Goal: Task Accomplishment & Management: Complete application form

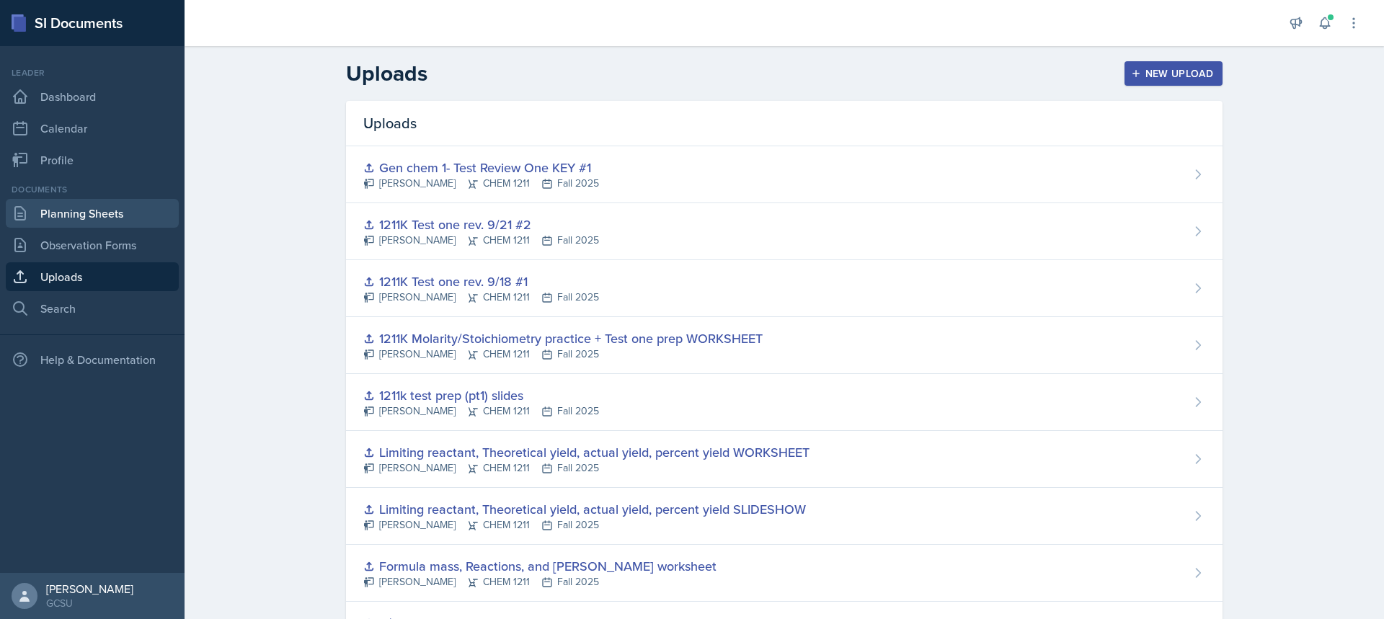
click at [126, 207] on link "Planning Sheets" at bounding box center [92, 213] width 173 height 29
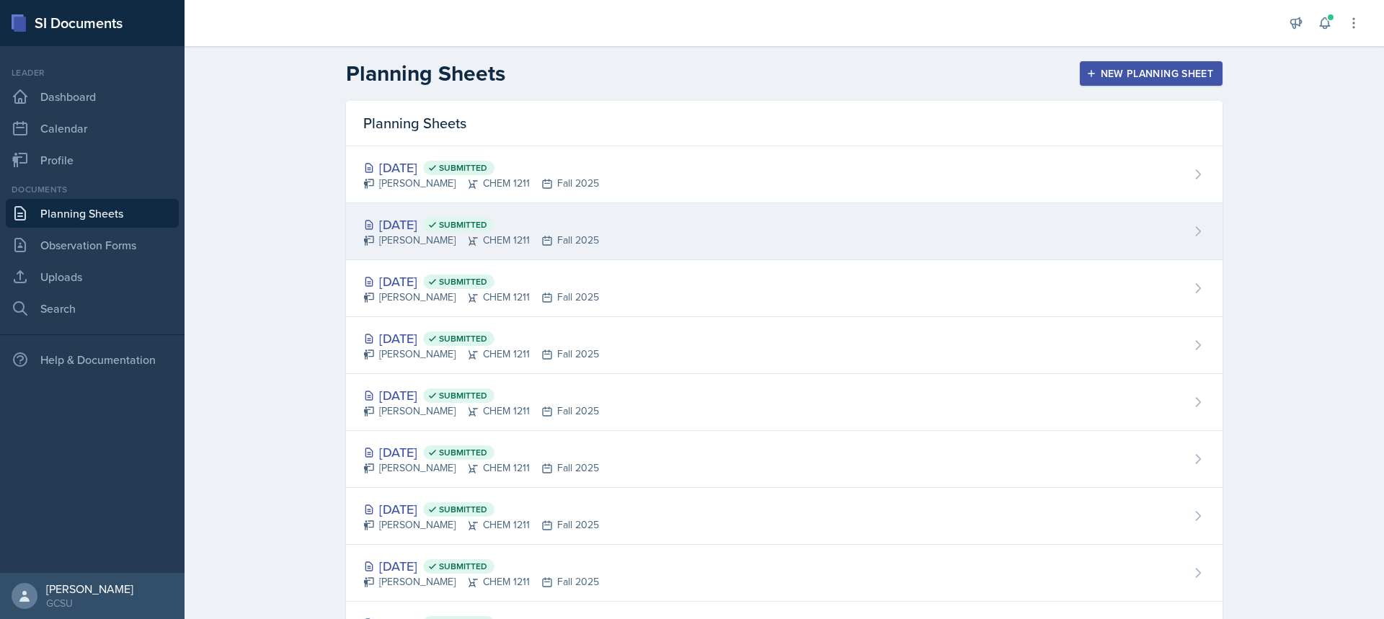
click at [492, 211] on div "[DATE] Submitted [PERSON_NAME] CHEM 1211 Fall 2025" at bounding box center [784, 231] width 877 height 57
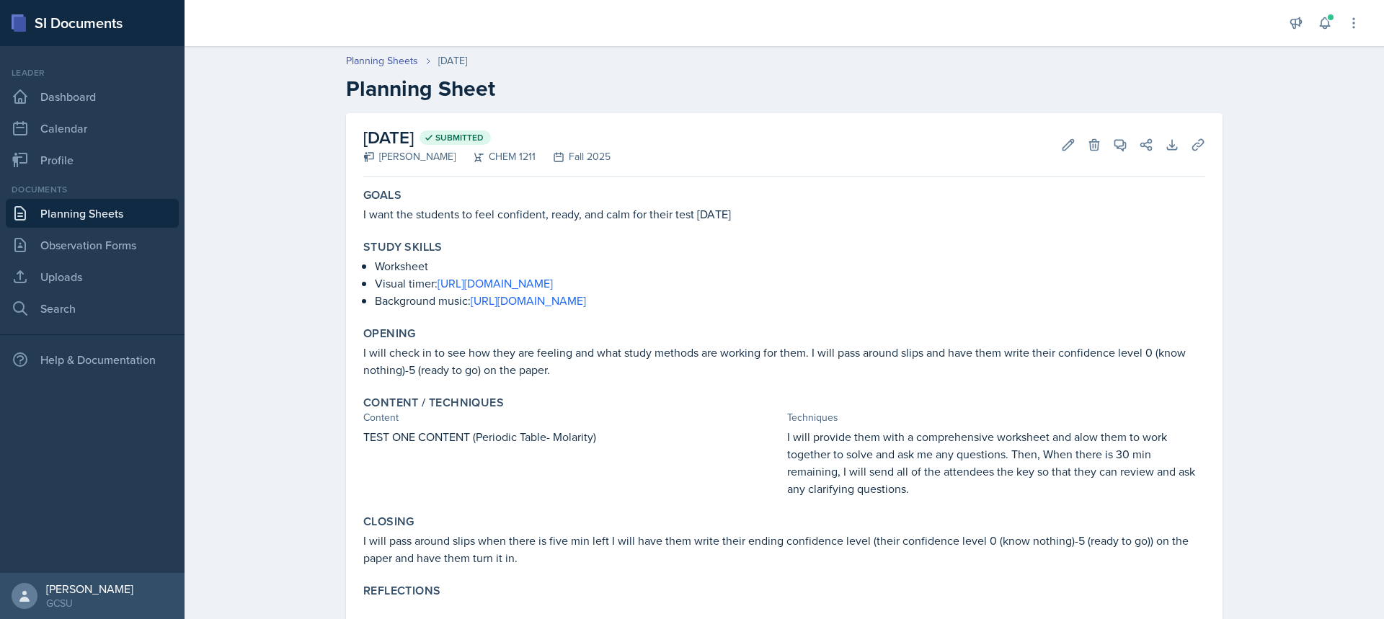
click at [1050, 138] on div "Edit Delete" at bounding box center [1076, 145] width 52 height 14
click at [1061, 139] on icon at bounding box center [1068, 145] width 14 height 14
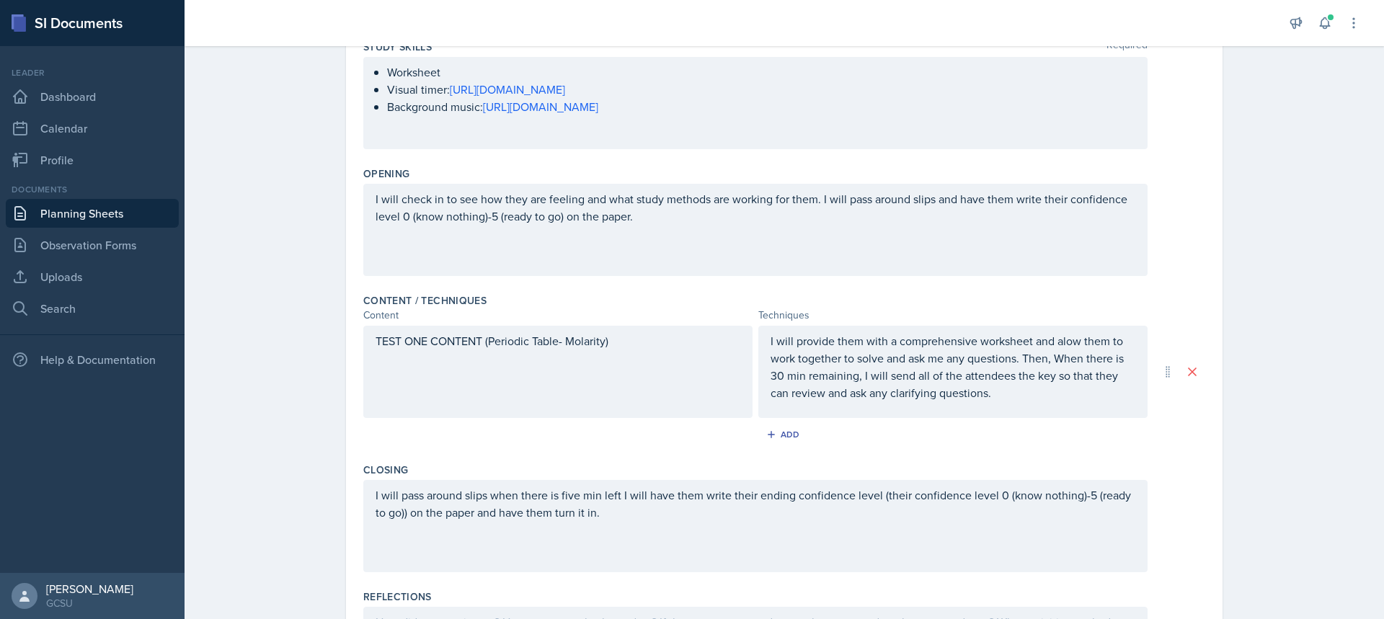
scroll to position [359, 0]
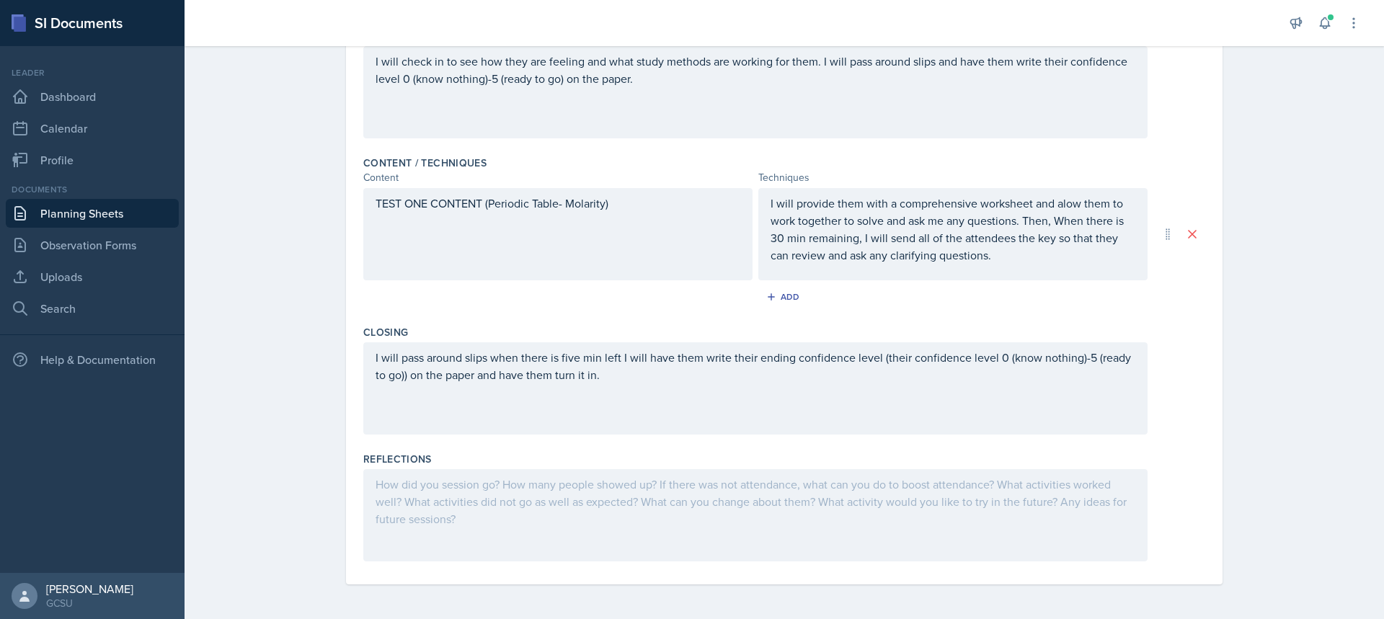
click at [703, 501] on div at bounding box center [755, 515] width 785 height 92
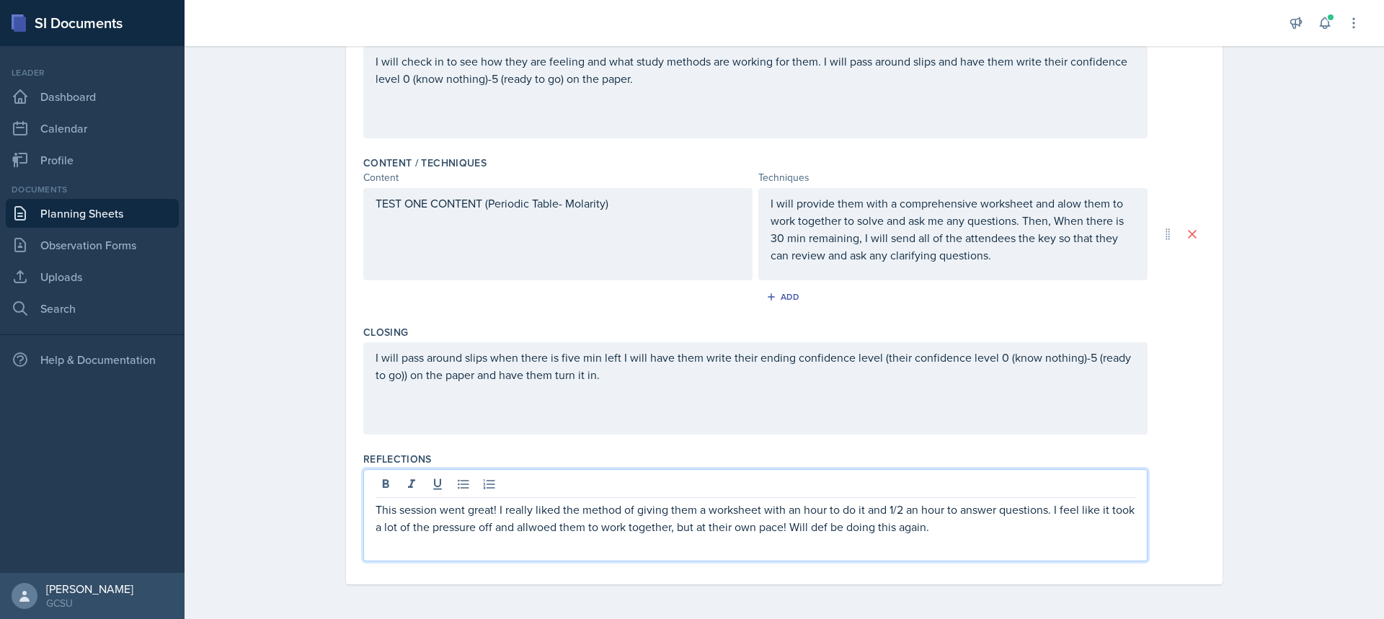
click at [536, 526] on p "This session went great! I really liked the method of giving them a worksheet w…" at bounding box center [756, 518] width 760 height 35
click at [538, 529] on p "This session went great! I really liked the method of giving them a worksheet w…" at bounding box center [756, 518] width 760 height 35
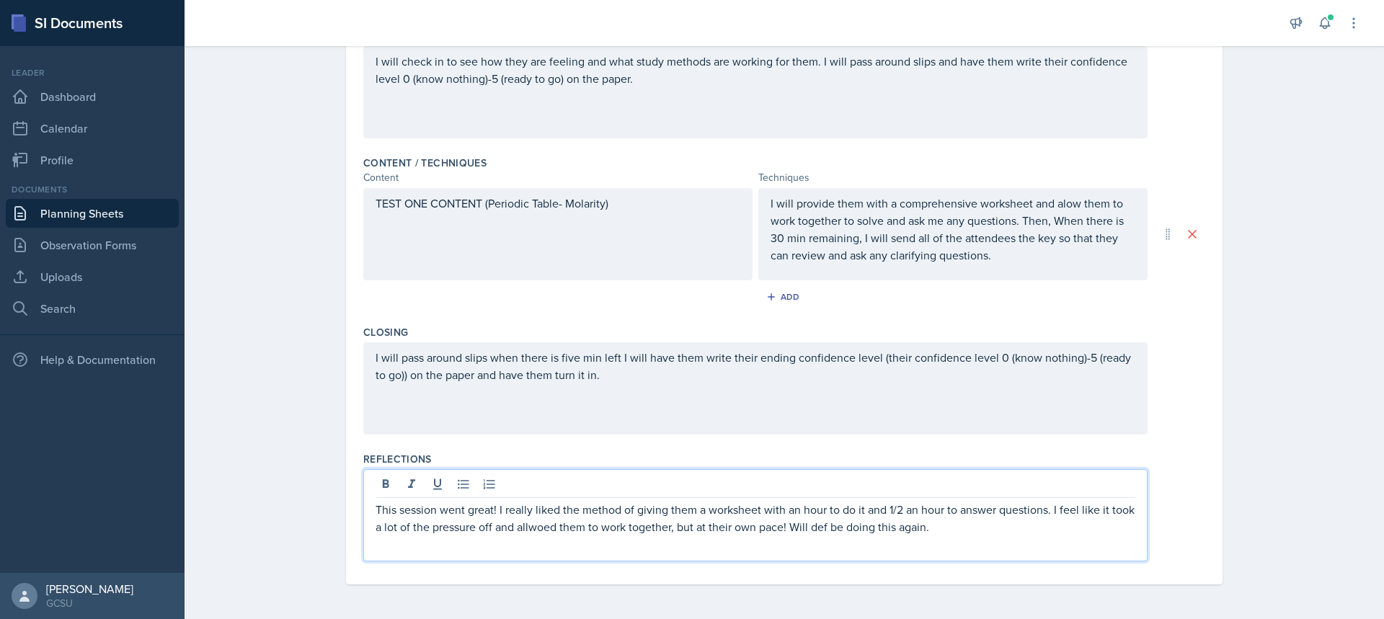
click at [523, 521] on p "This session went great! I really liked the method of giving them a worksheet w…" at bounding box center [756, 518] width 760 height 35
click at [929, 530] on p "This session went great! I really liked the method of giving them a worksheet w…" at bounding box center [756, 518] width 760 height 35
click at [728, 534] on p "This session went great! I really liked the method of giving them a worksheet w…" at bounding box center [756, 527] width 760 height 52
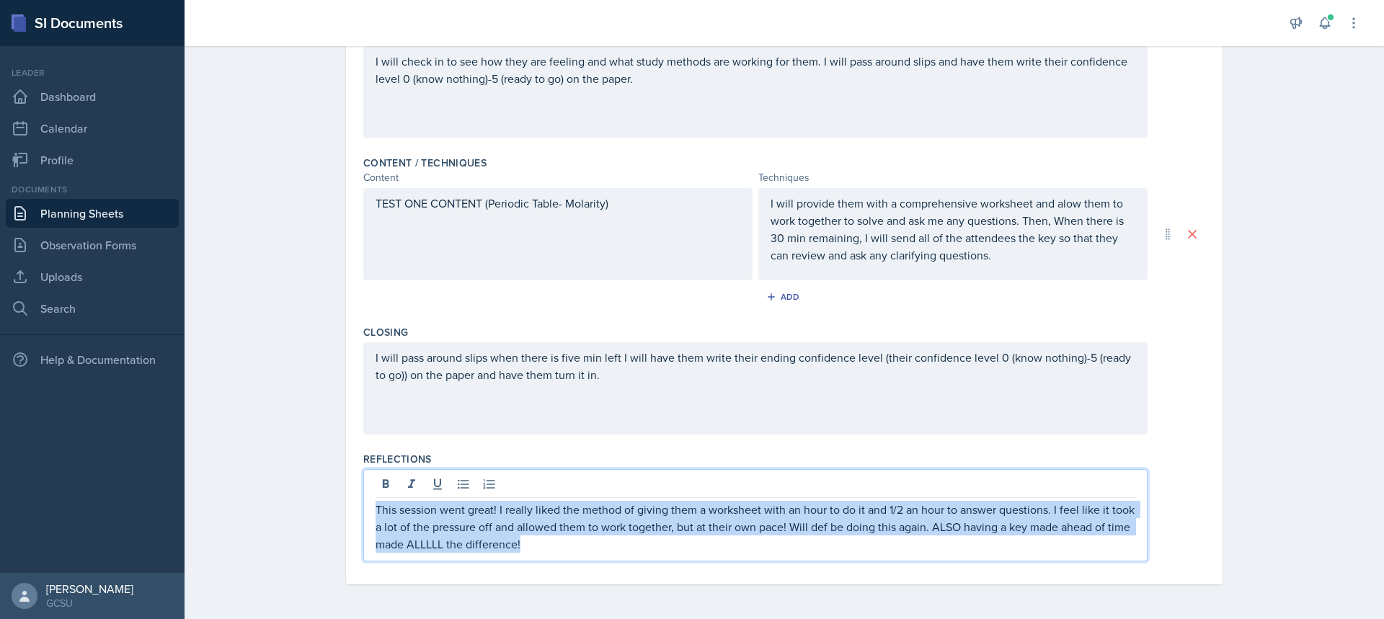
click at [728, 534] on p "This session went great! I really liked the method of giving them a worksheet w…" at bounding box center [756, 527] width 760 height 52
copy p "This session went great! I really liked the method of giving them a worksheet w…"
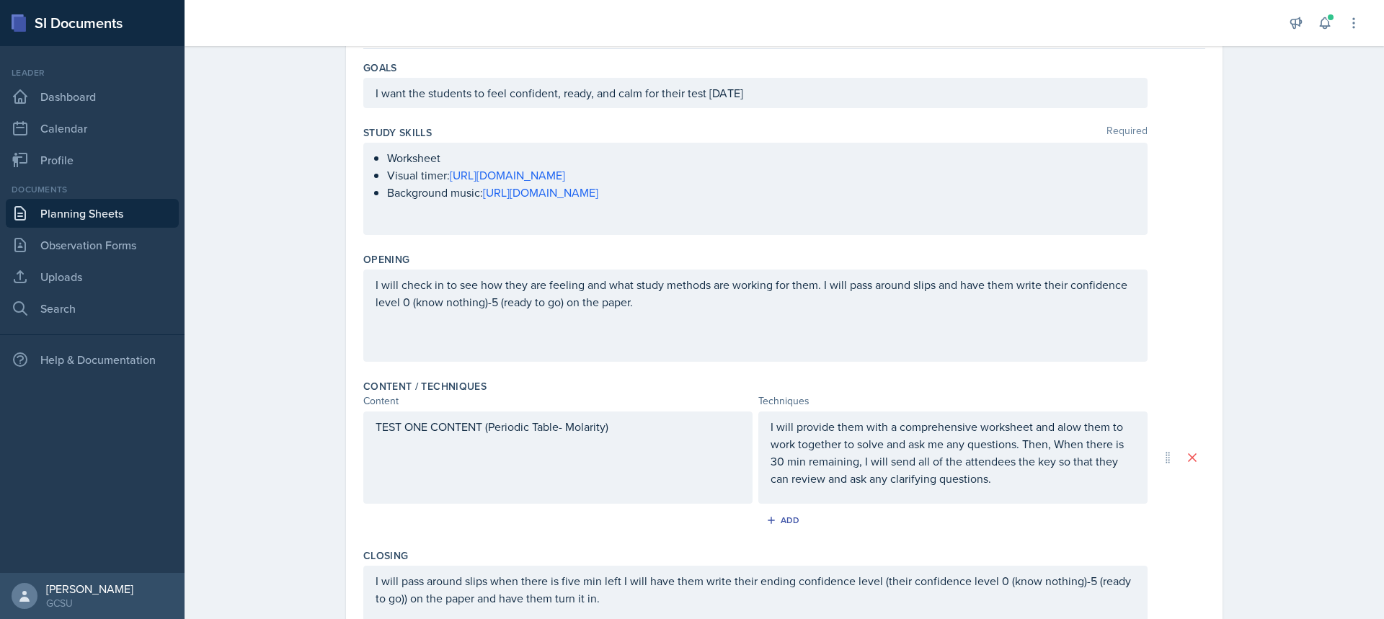
scroll to position [0, 0]
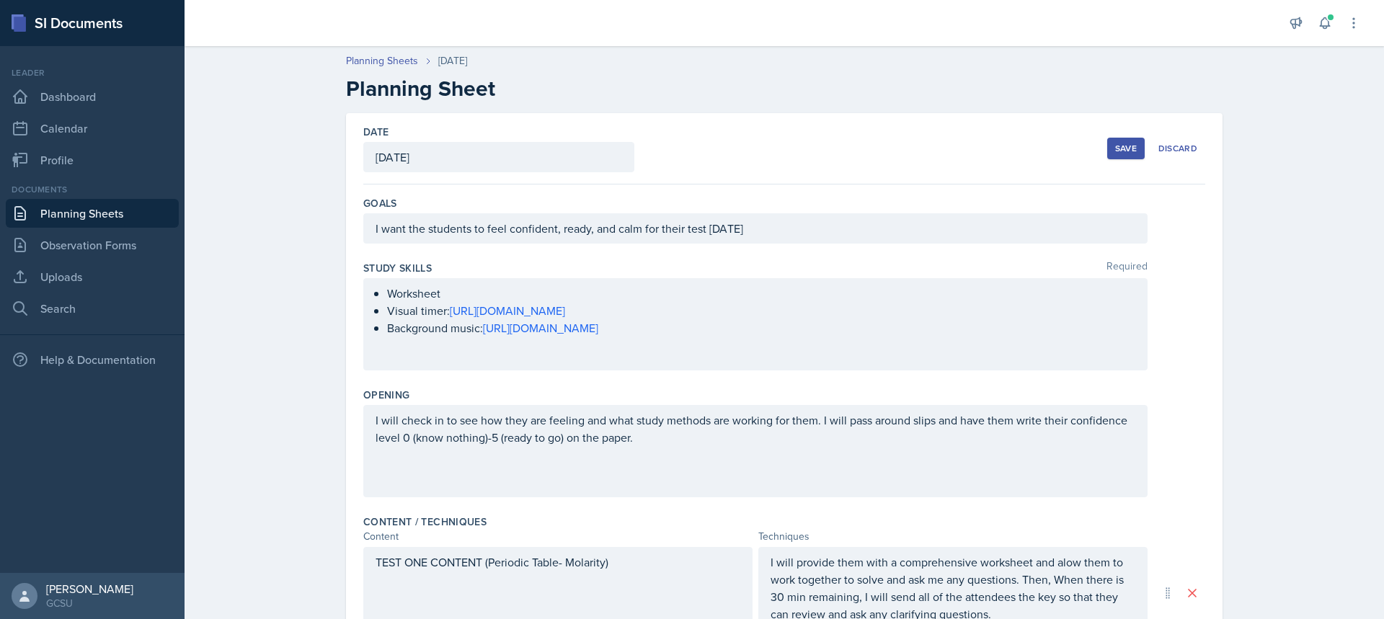
click at [1094, 148] on div "Date [DATE] [DATE] 31 1 2 3 4 5 6 7 8 9 10 11 12 13 14 15 16 17 18 19 20 21 22 …" at bounding box center [784, 148] width 842 height 71
click at [1116, 148] on div "Save" at bounding box center [1127, 149] width 22 height 12
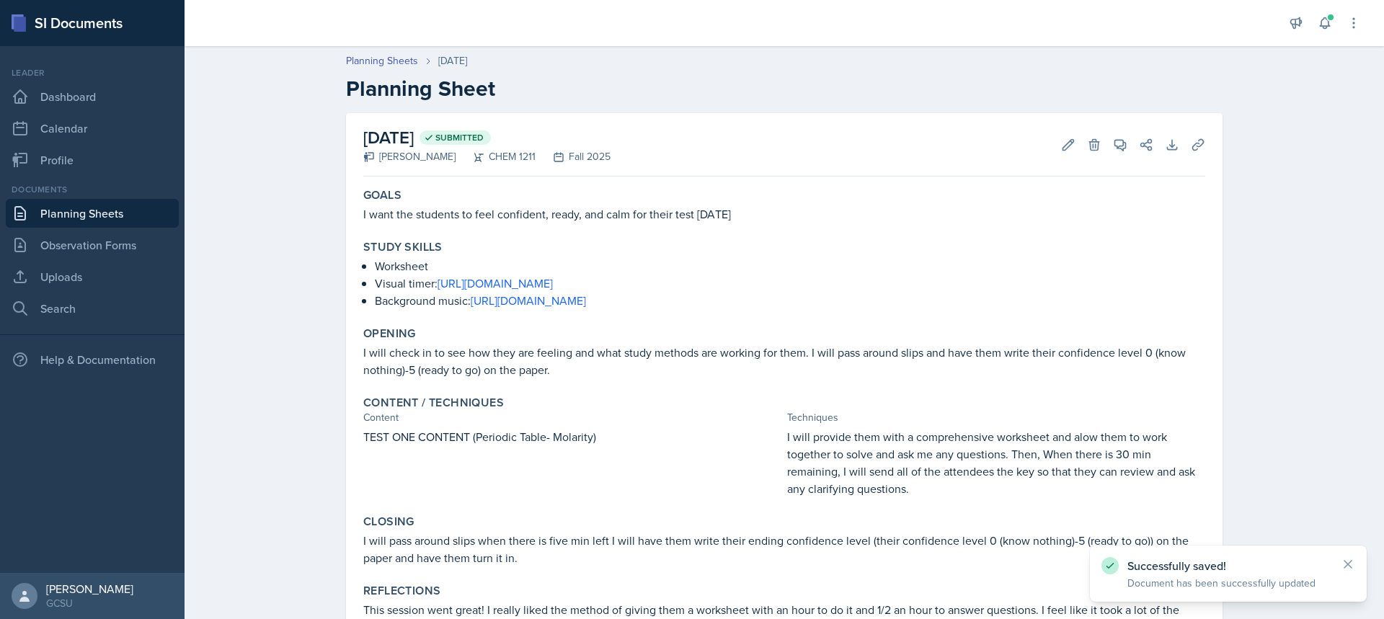
click at [136, 214] on link "Planning Sheets" at bounding box center [92, 213] width 173 height 29
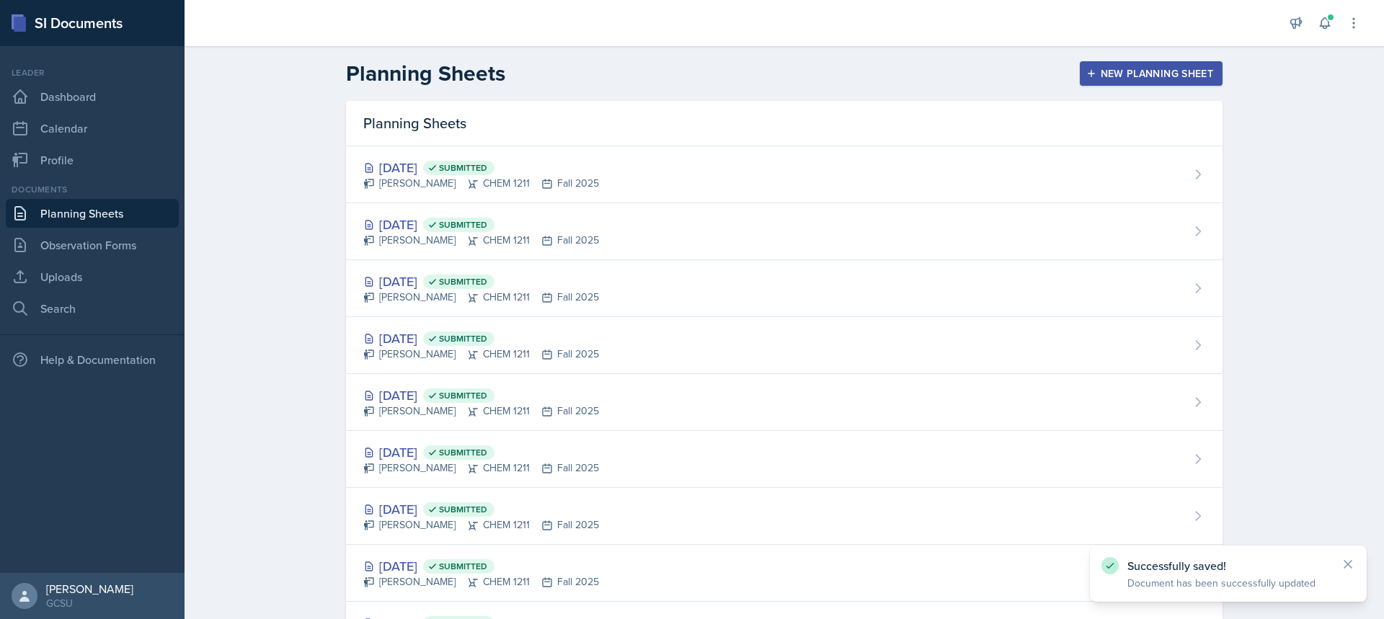
drag, startPoint x: 636, startPoint y: 164, endPoint x: 627, endPoint y: 164, distance: 8.7
click at [634, 164] on div "[DATE] Submitted [PERSON_NAME] CHEM 1211 Fall 2025" at bounding box center [784, 174] width 877 height 57
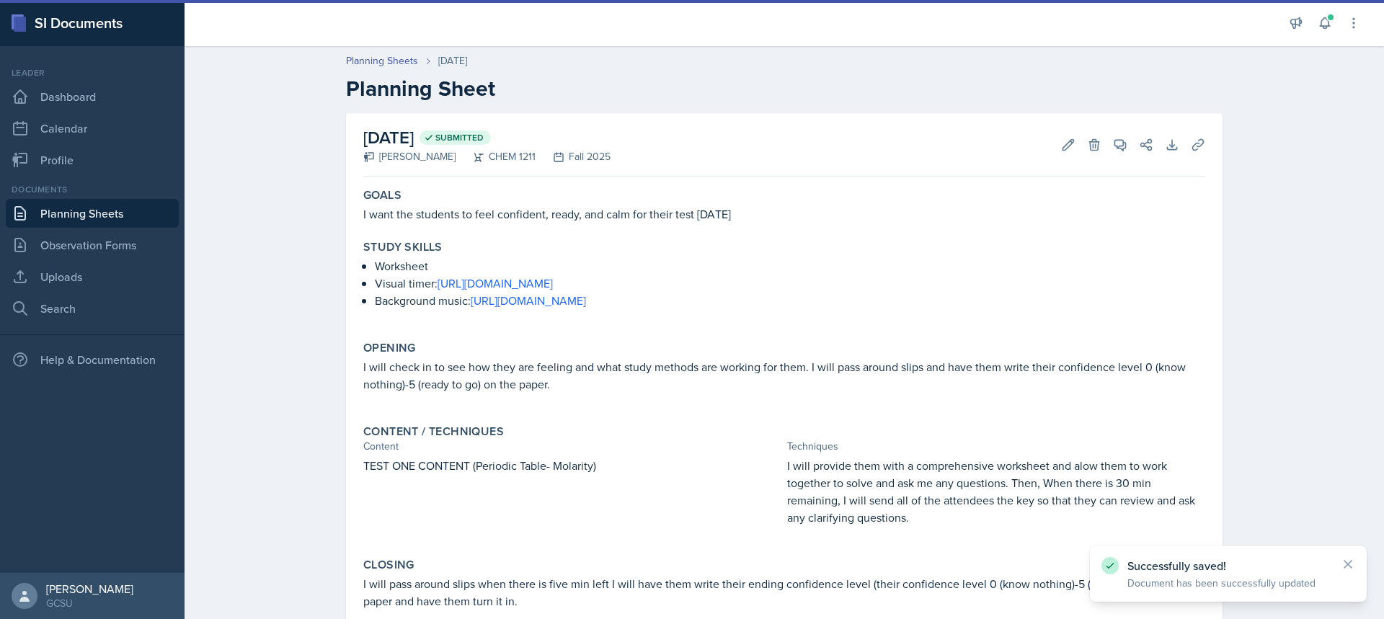
scroll to position [97, 0]
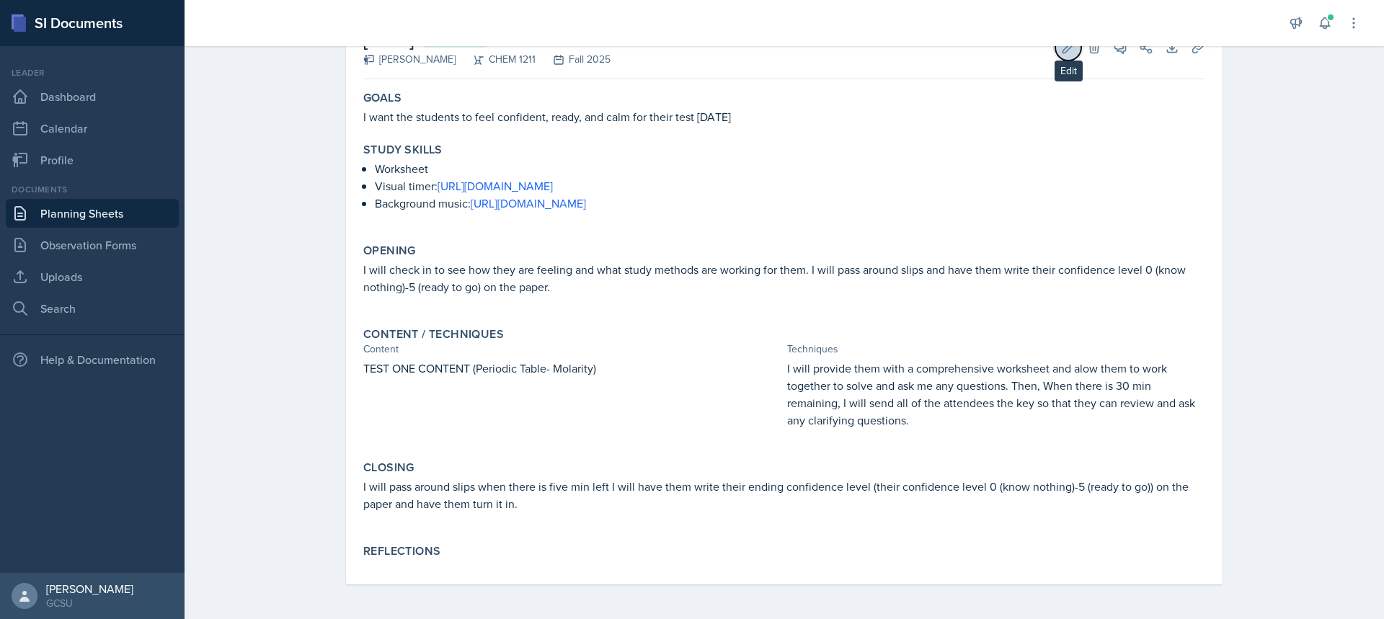
click at [1064, 52] on icon at bounding box center [1068, 47] width 14 height 14
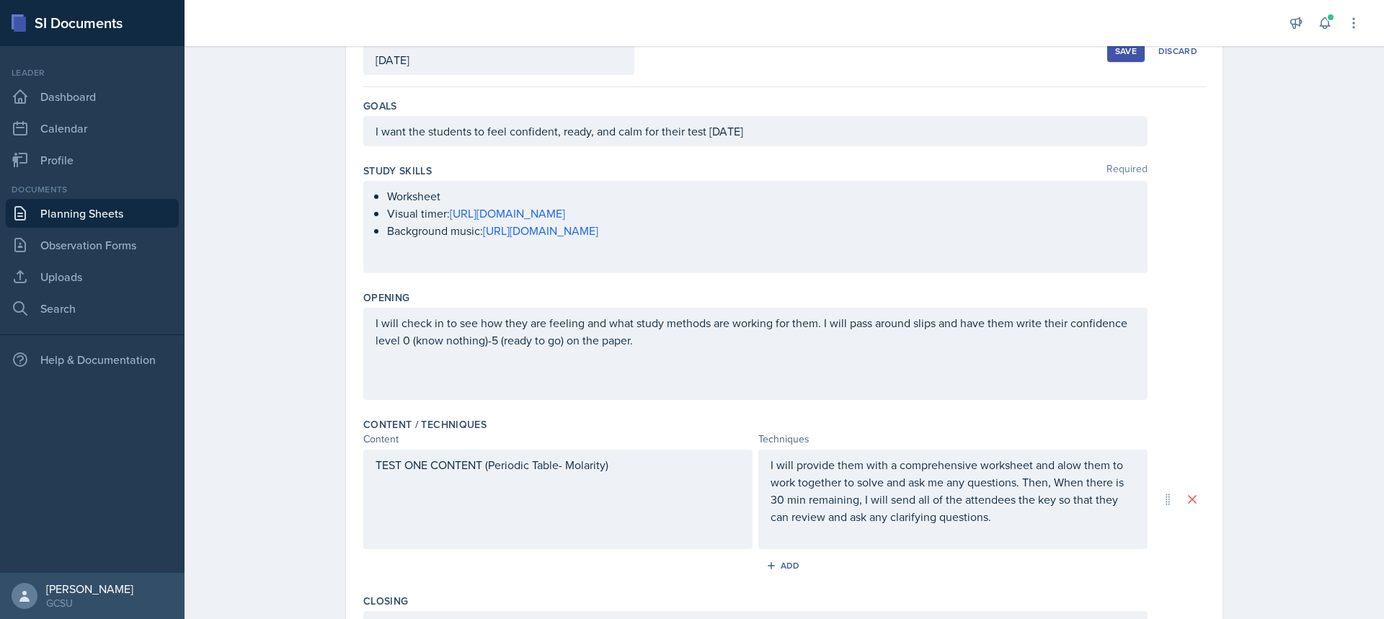
scroll to position [366, 0]
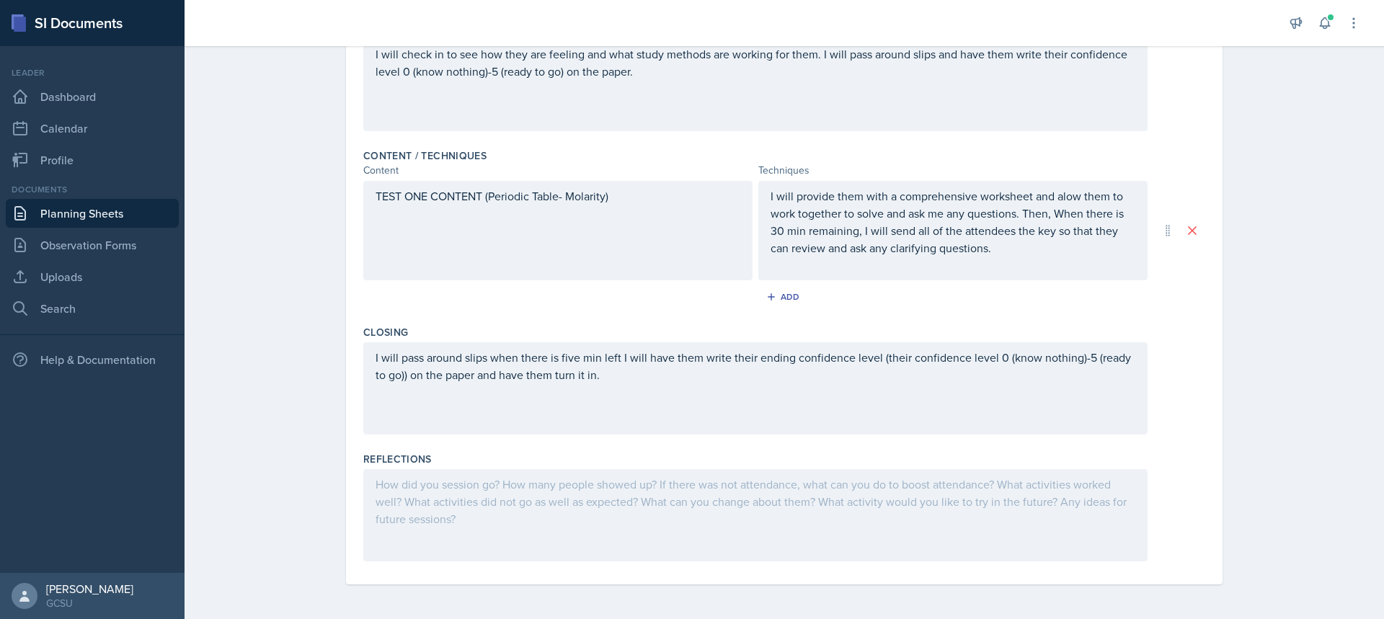
click at [748, 505] on div at bounding box center [755, 515] width 785 height 92
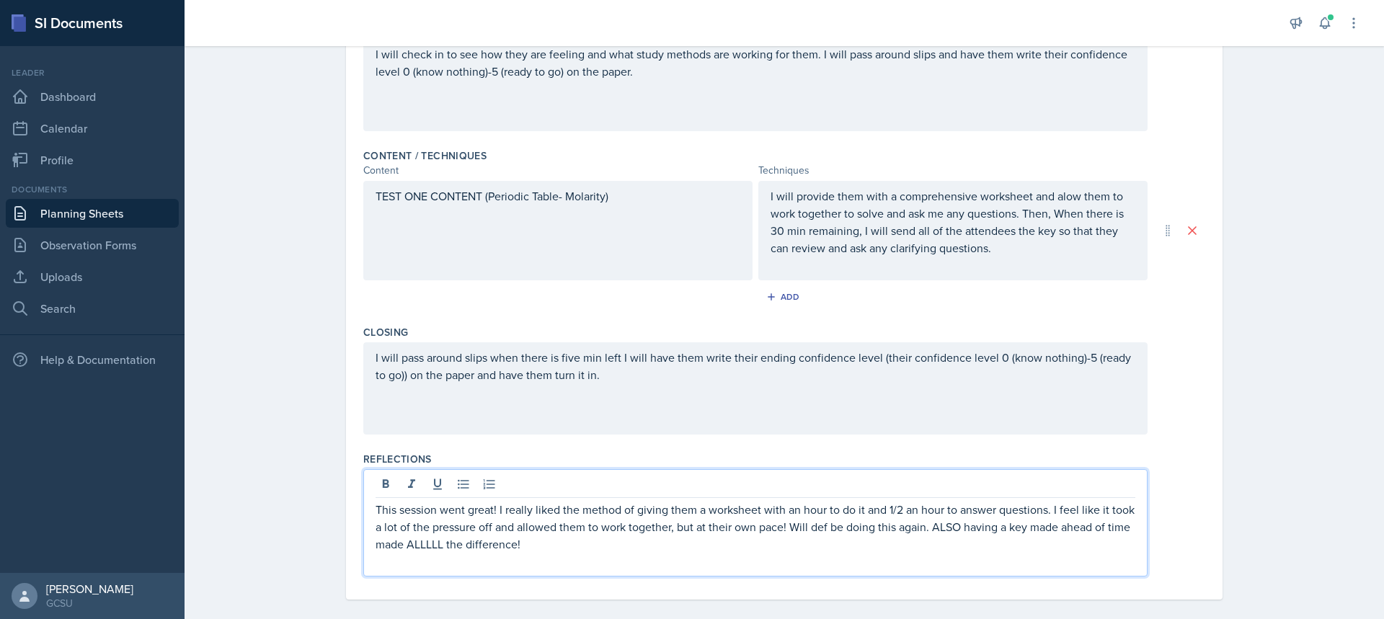
scroll to position [381, 0]
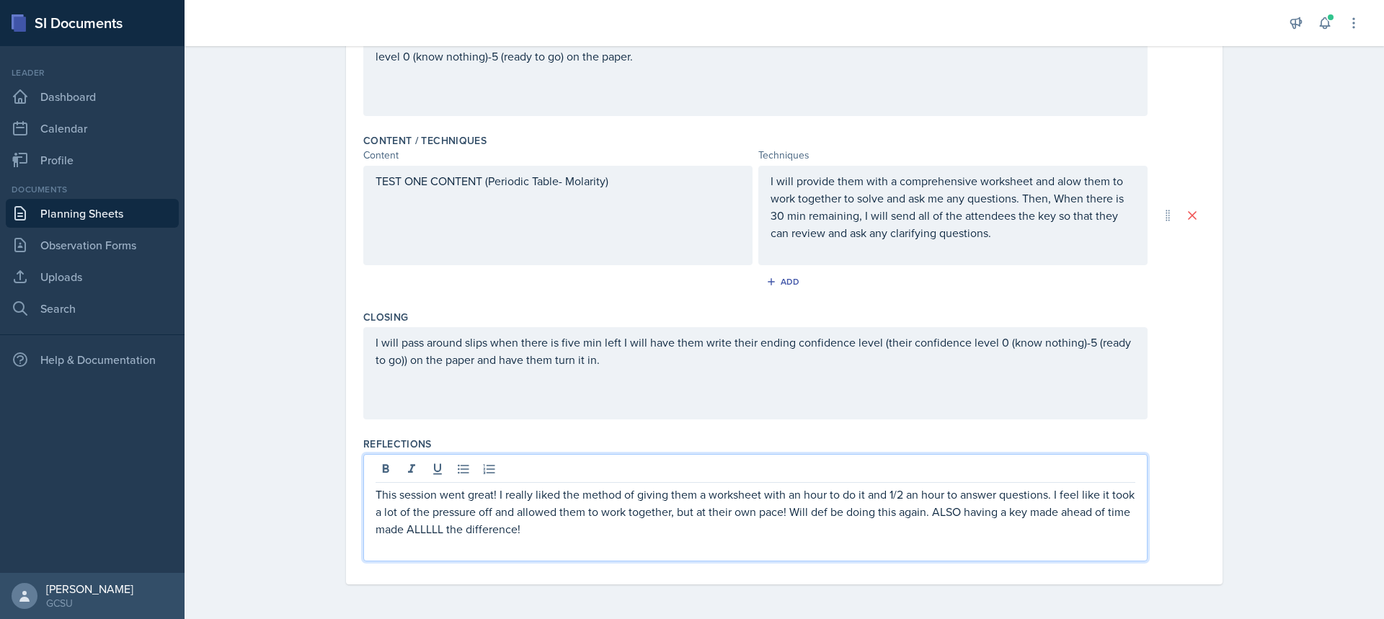
click at [904, 510] on p "This session went great! I really liked the method of giving them a worksheet w…" at bounding box center [756, 512] width 760 height 52
click at [975, 534] on p "This session went great! I really liked the method of giving them a worksheet w…" at bounding box center [756, 512] width 760 height 52
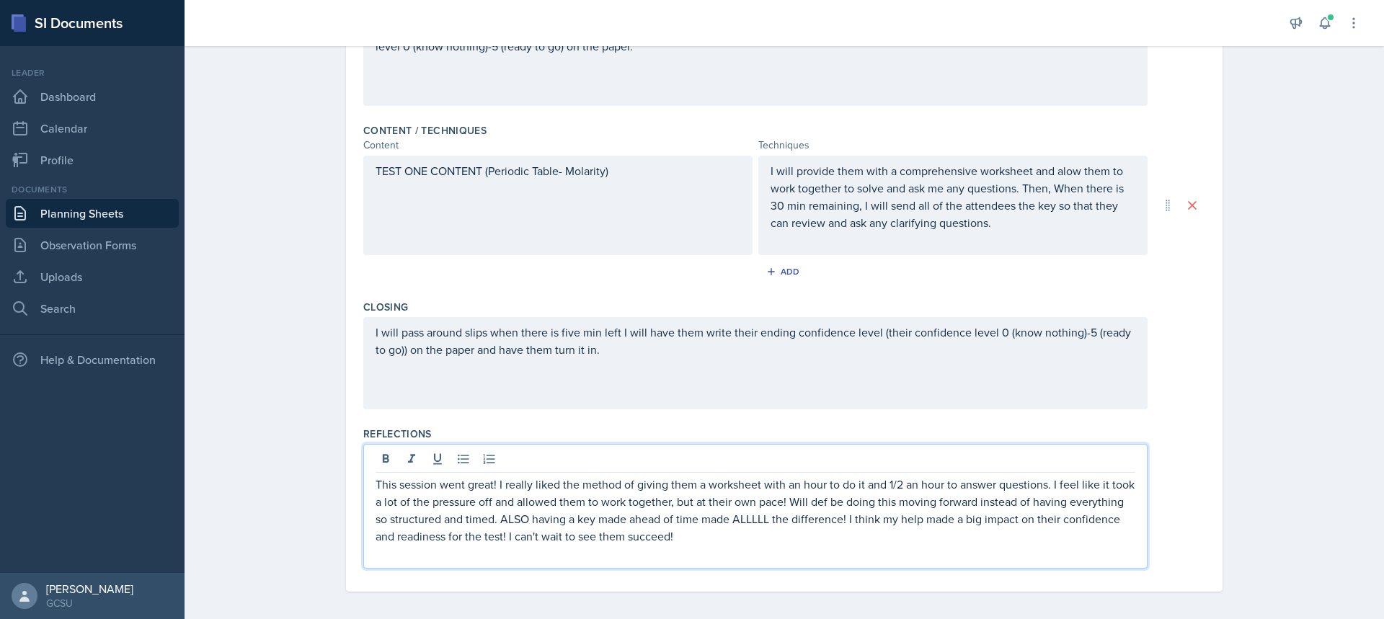
scroll to position [0, 0]
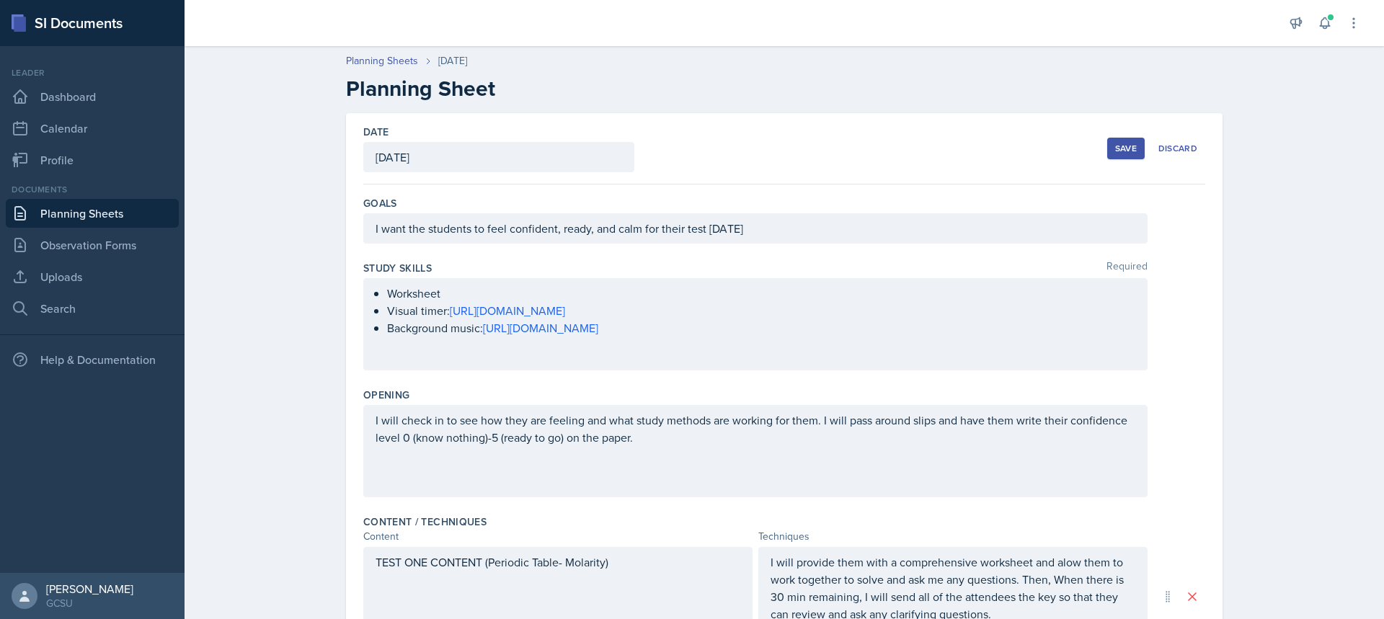
click at [1115, 138] on button "Save" at bounding box center [1126, 149] width 37 height 22
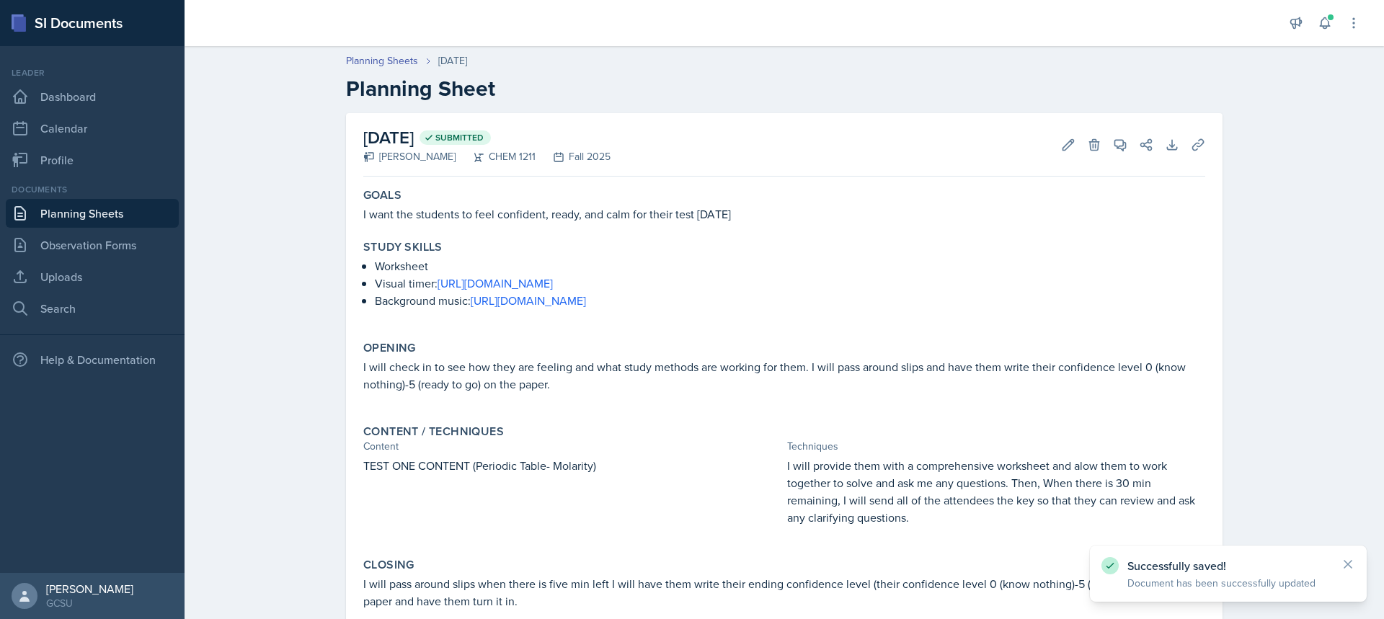
click at [89, 214] on link "Planning Sheets" at bounding box center [92, 213] width 173 height 29
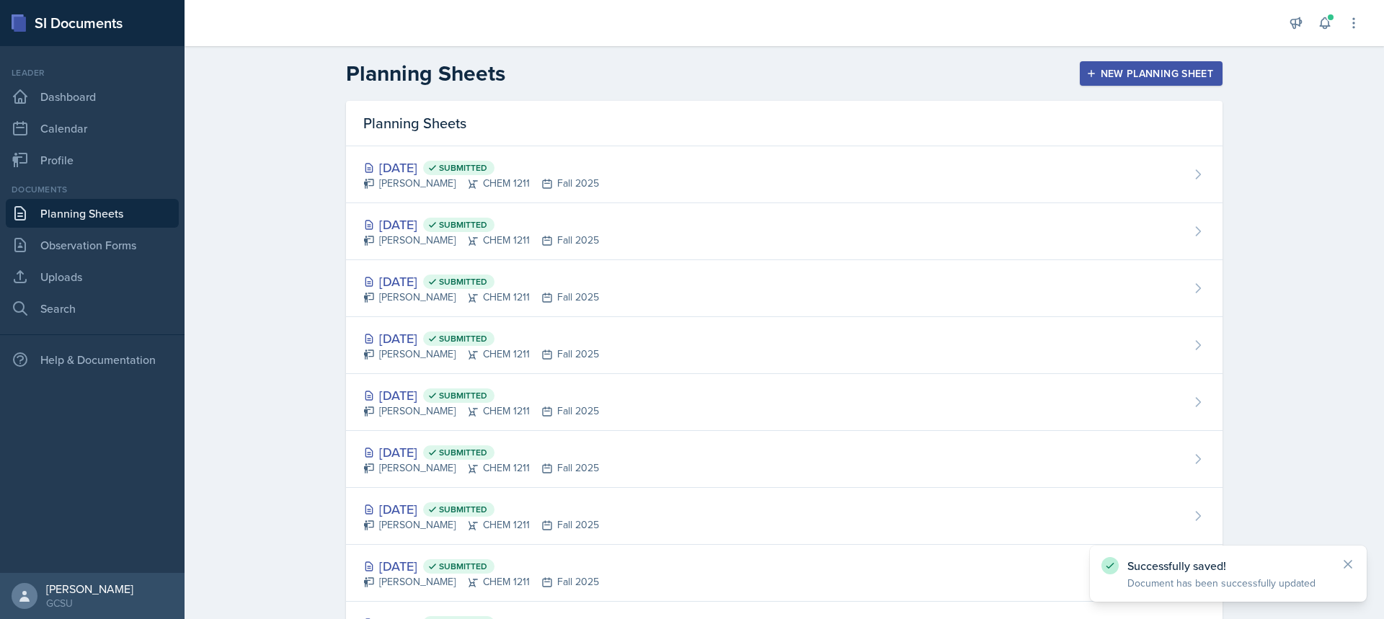
click at [1170, 79] on div "New Planning Sheet" at bounding box center [1152, 74] width 124 height 12
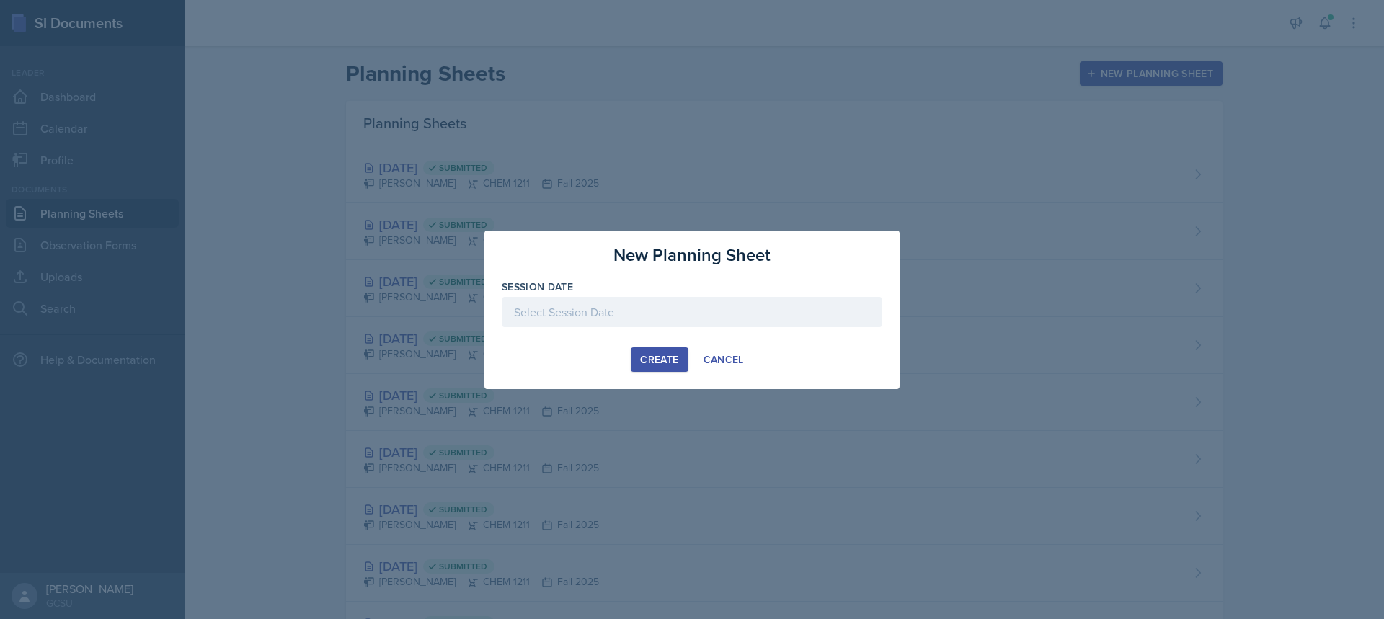
click at [670, 319] on div at bounding box center [692, 312] width 381 height 30
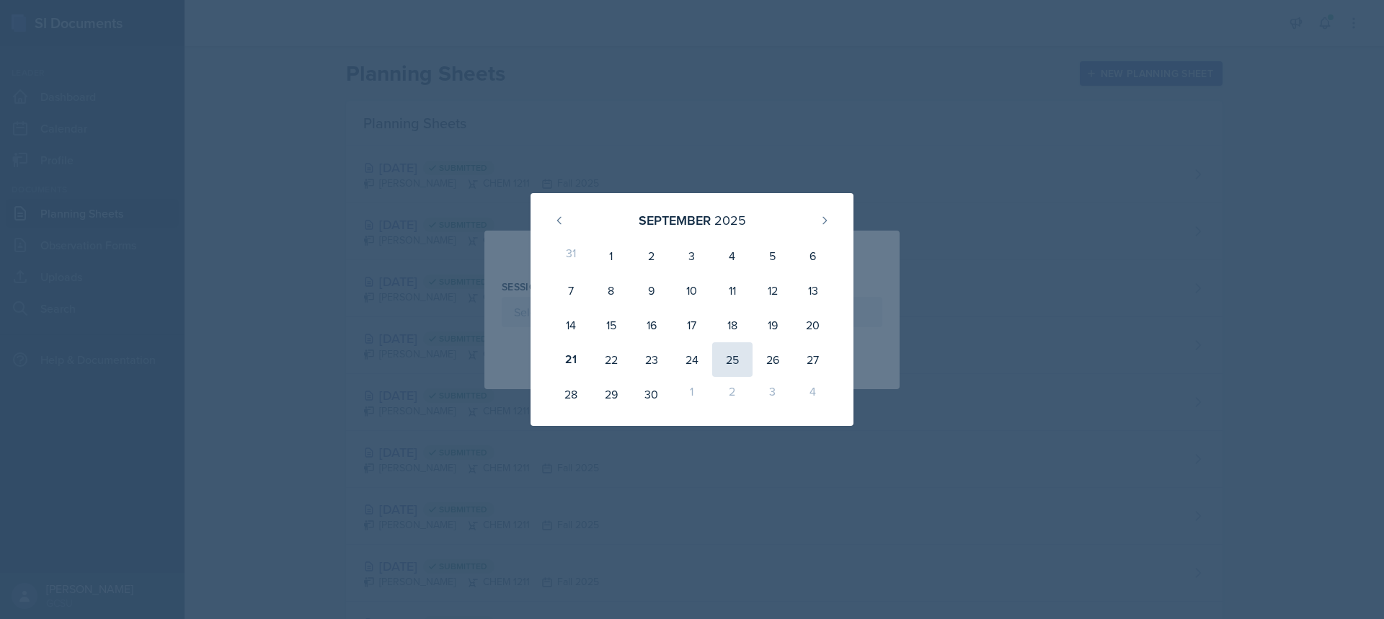
click at [725, 367] on div "25" at bounding box center [732, 360] width 40 height 35
type input "[DATE]"
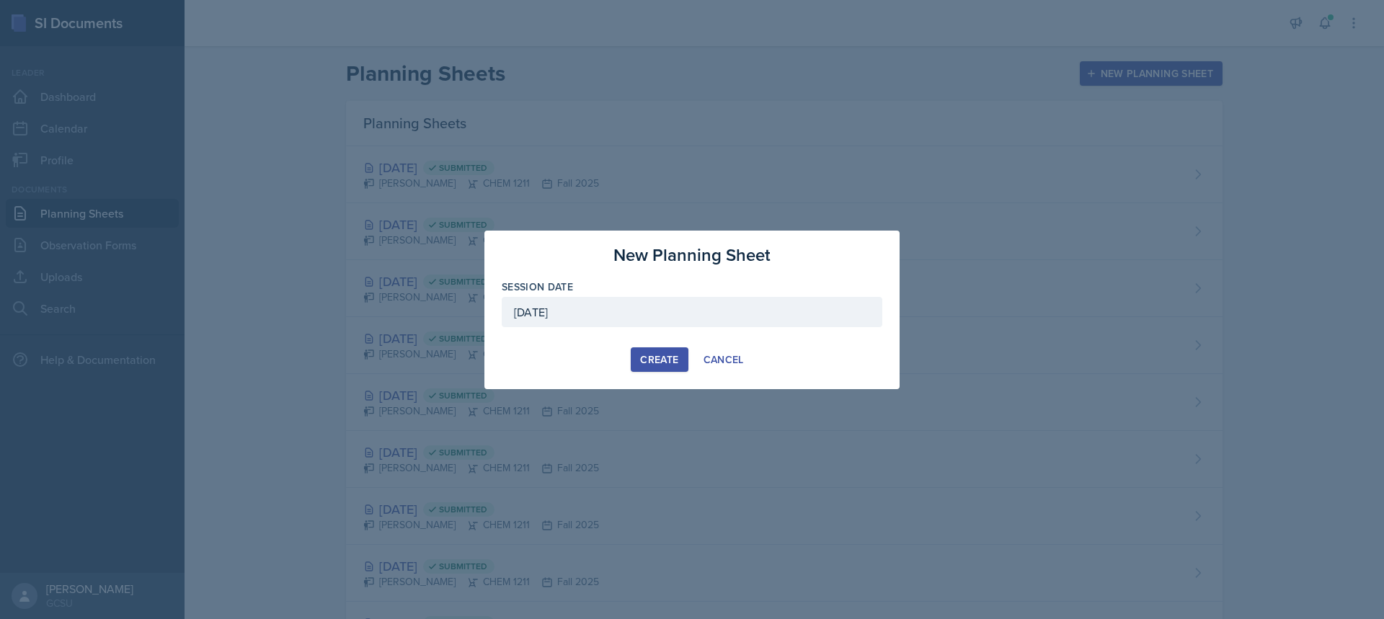
click at [681, 358] on button "Create" at bounding box center [659, 360] width 57 height 25
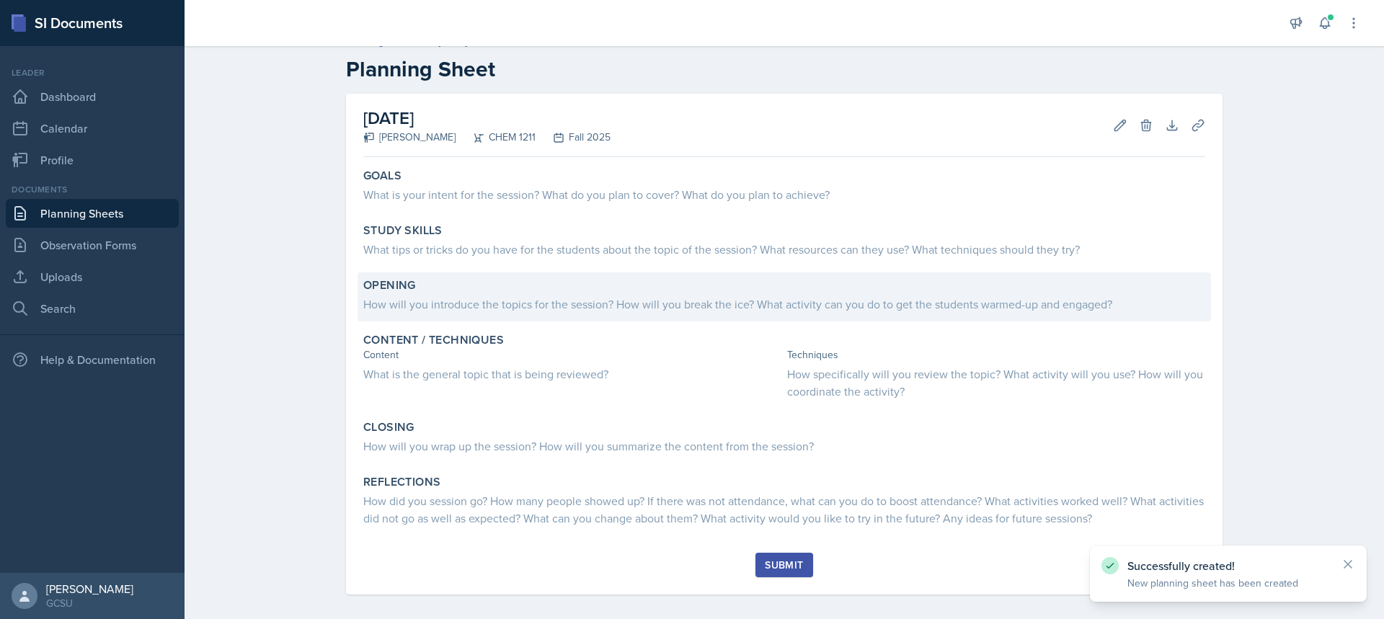
scroll to position [30, 0]
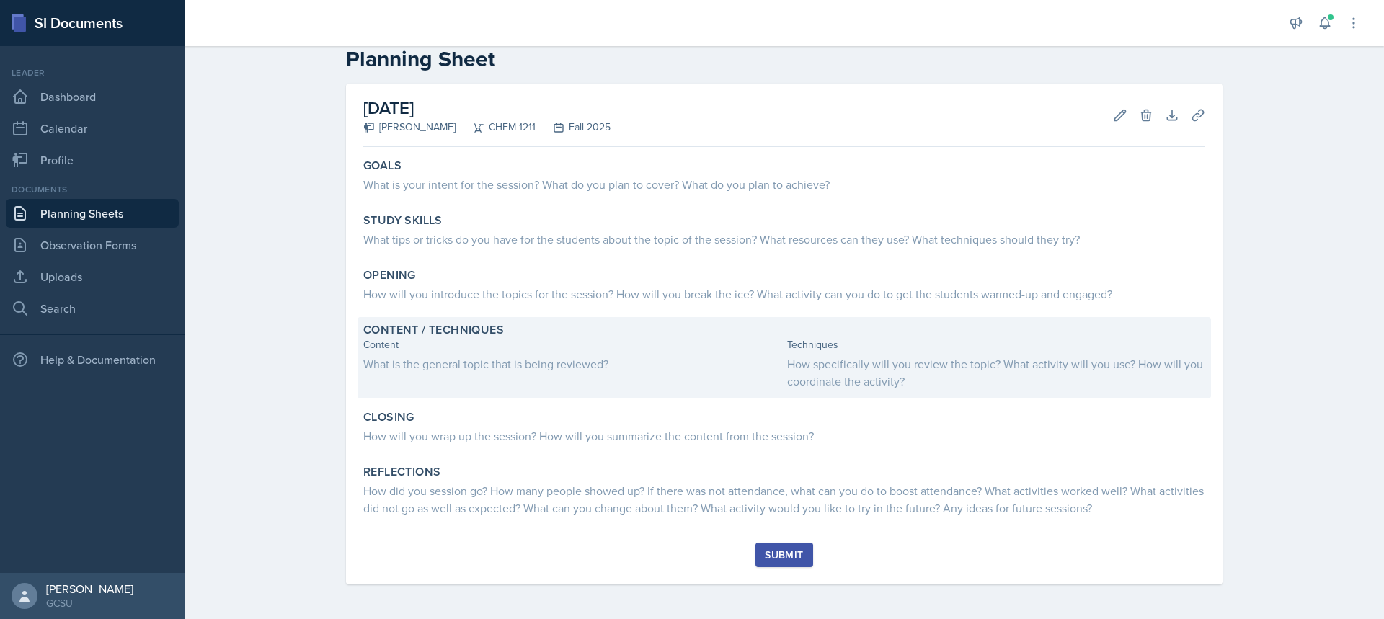
click at [826, 370] on div "How specifically will you review the topic? What activity will you use? How wil…" at bounding box center [996, 372] width 418 height 35
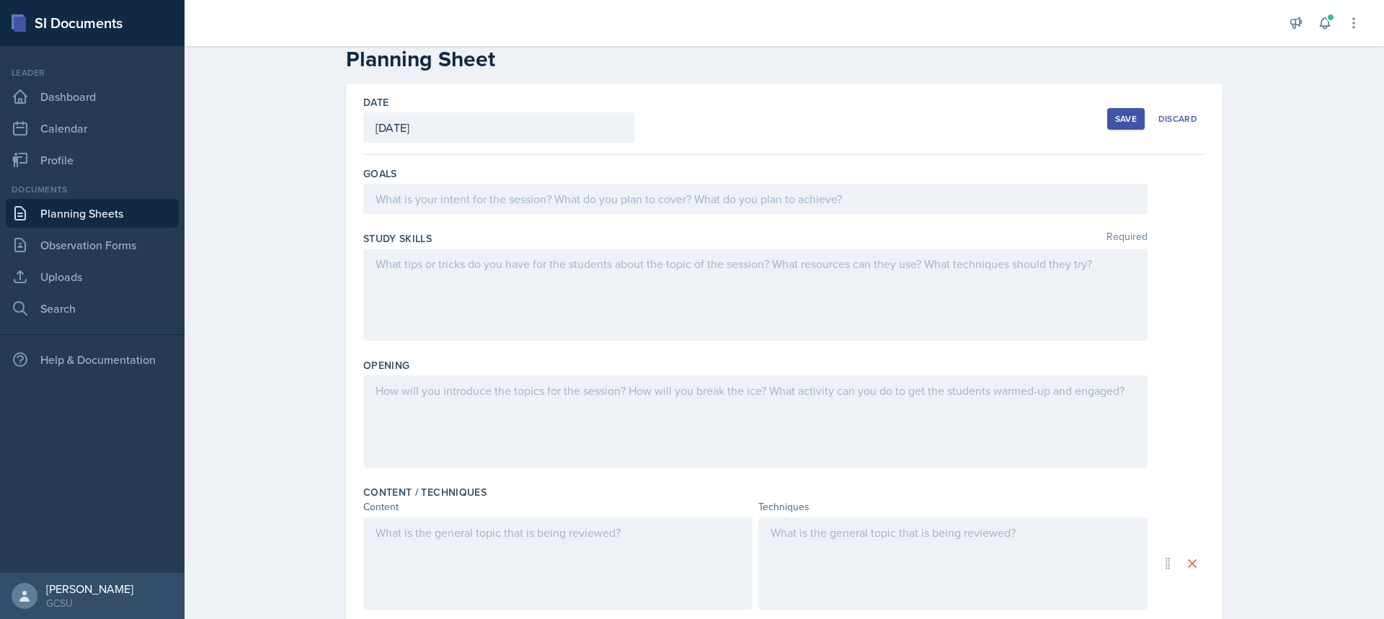
click at [836, 539] on div at bounding box center [953, 564] width 389 height 92
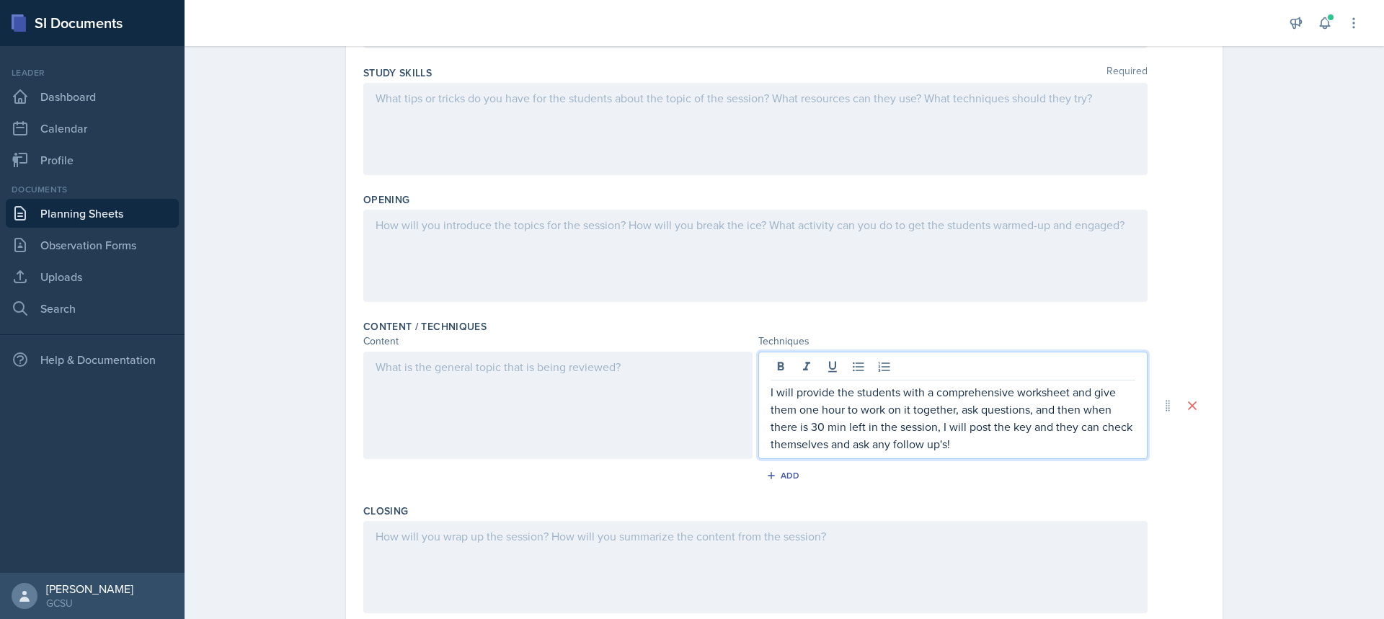
scroll to position [216, 0]
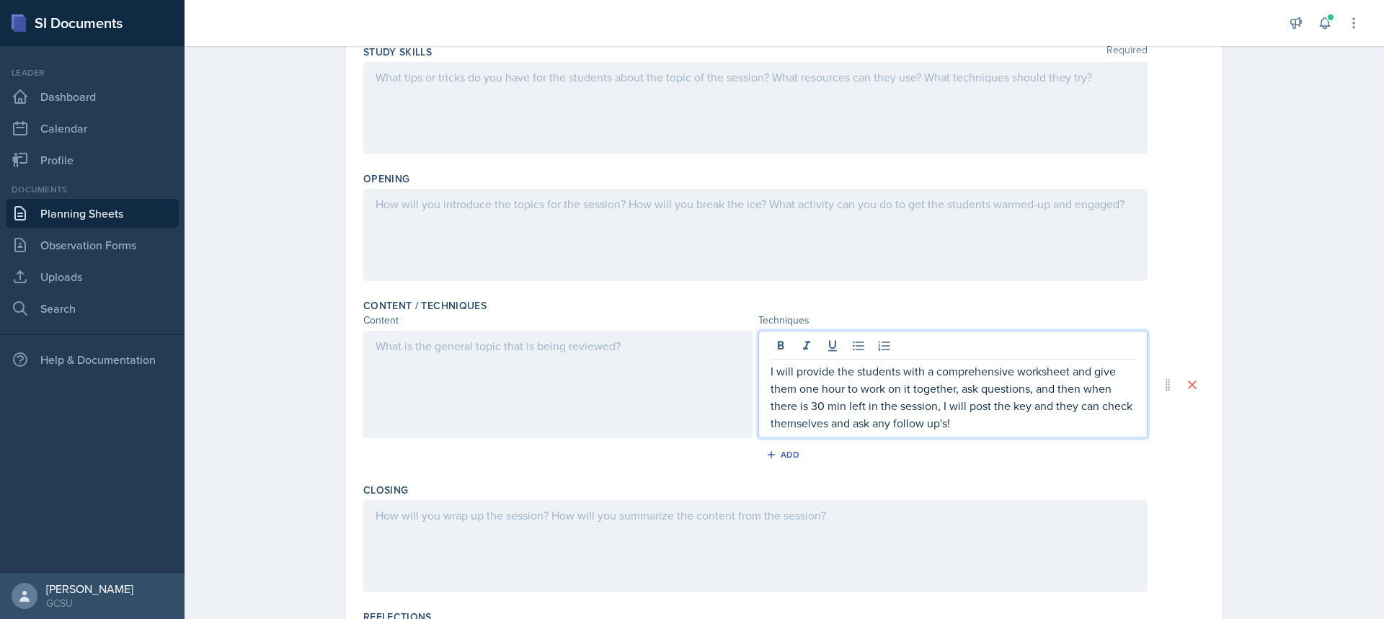
click at [947, 390] on p "I will provide the students with a comprehensive worksheet and give them one ho…" at bounding box center [953, 397] width 365 height 69
click at [956, 385] on p "I will provide the students with a comprehensive worksheet and give them one ho…" at bounding box center [953, 397] width 365 height 69
click at [1030, 395] on p "I will provide the students with a comprehensive worksheet and give them one ho…" at bounding box center [953, 397] width 365 height 69
drag, startPoint x: 1056, startPoint y: 387, endPoint x: 1032, endPoint y: 392, distance: 24.9
click at [1032, 392] on p "I will provide the students with a comprehensive worksheet and give them one ho…" at bounding box center [953, 397] width 365 height 69
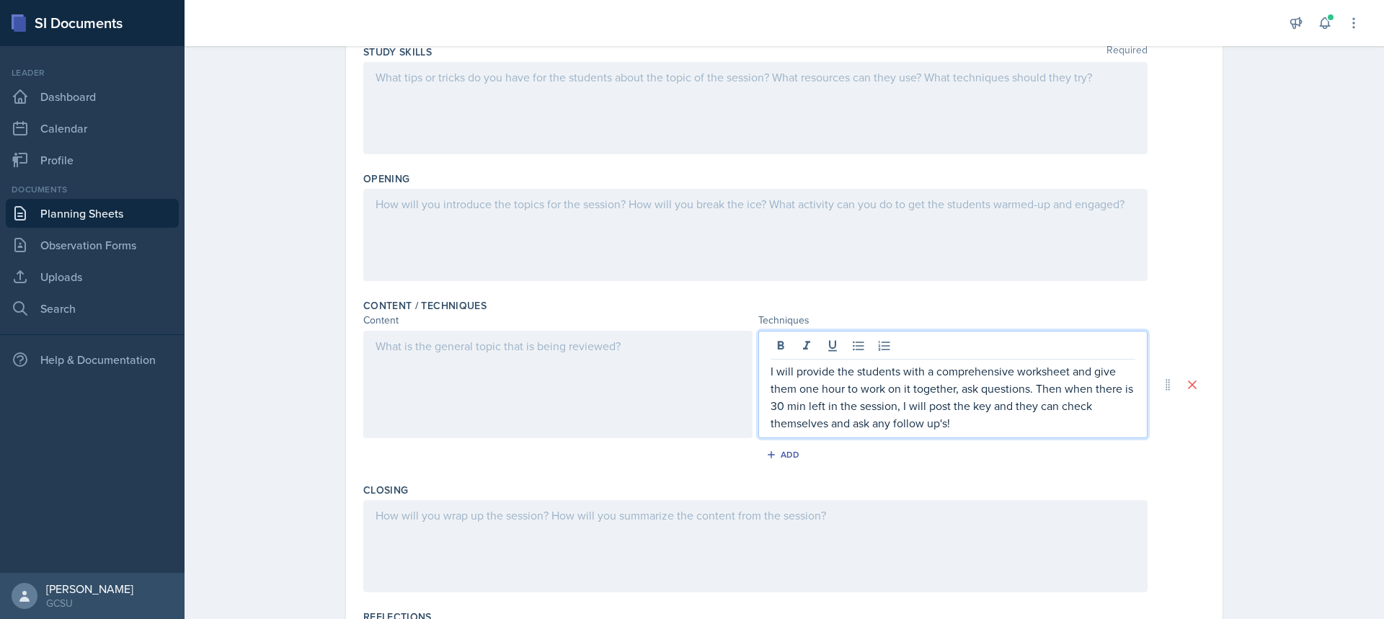
click at [959, 391] on p "I will provide the students with a comprehensive worksheet and give them one ho…" at bounding box center [953, 397] width 365 height 69
click at [1008, 474] on div "Content / Techniques Content Techniques I will provide the students with a comp…" at bounding box center [784, 385] width 842 height 185
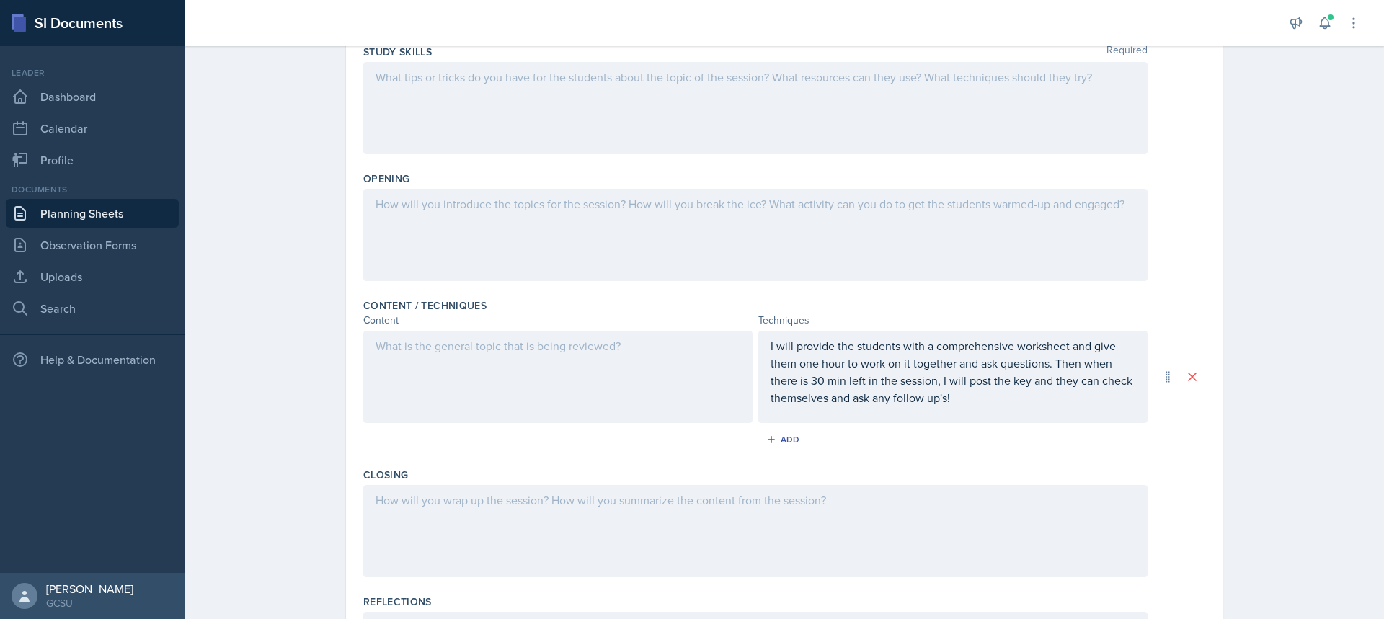
click at [1046, 399] on p "I will provide the students with a comprehensive worksheet and give them one ho…" at bounding box center [953, 371] width 365 height 69
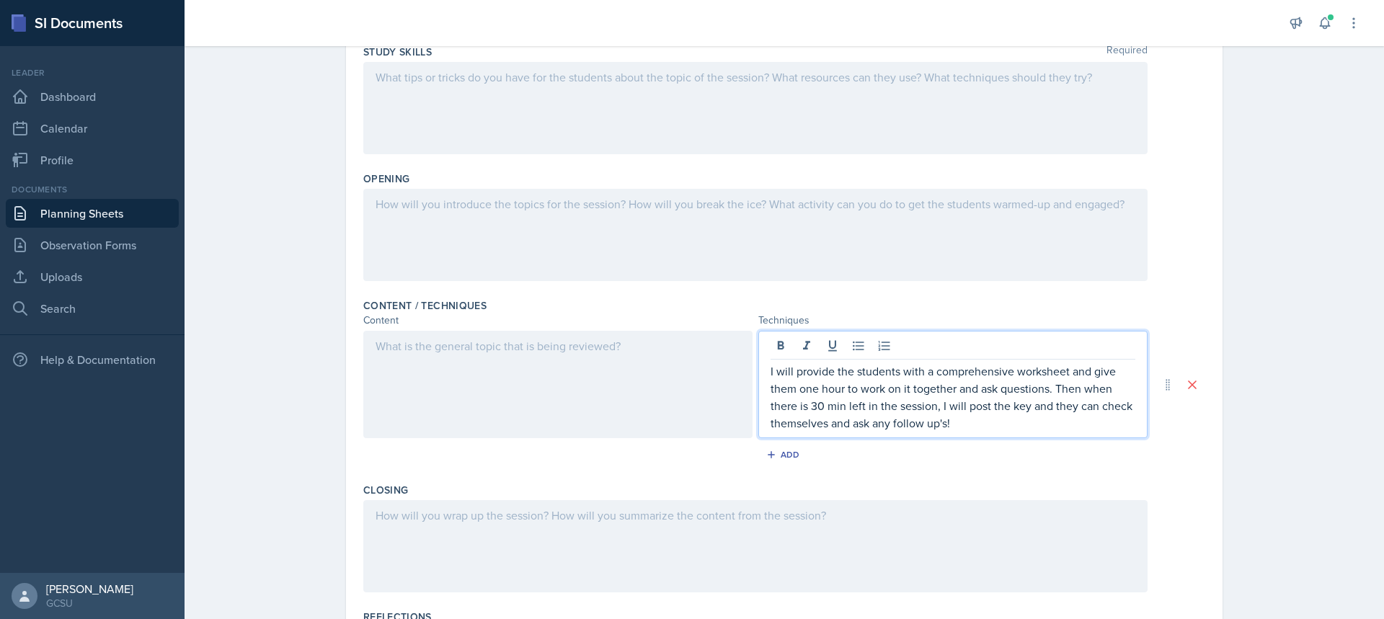
click at [657, 566] on div at bounding box center [755, 546] width 785 height 92
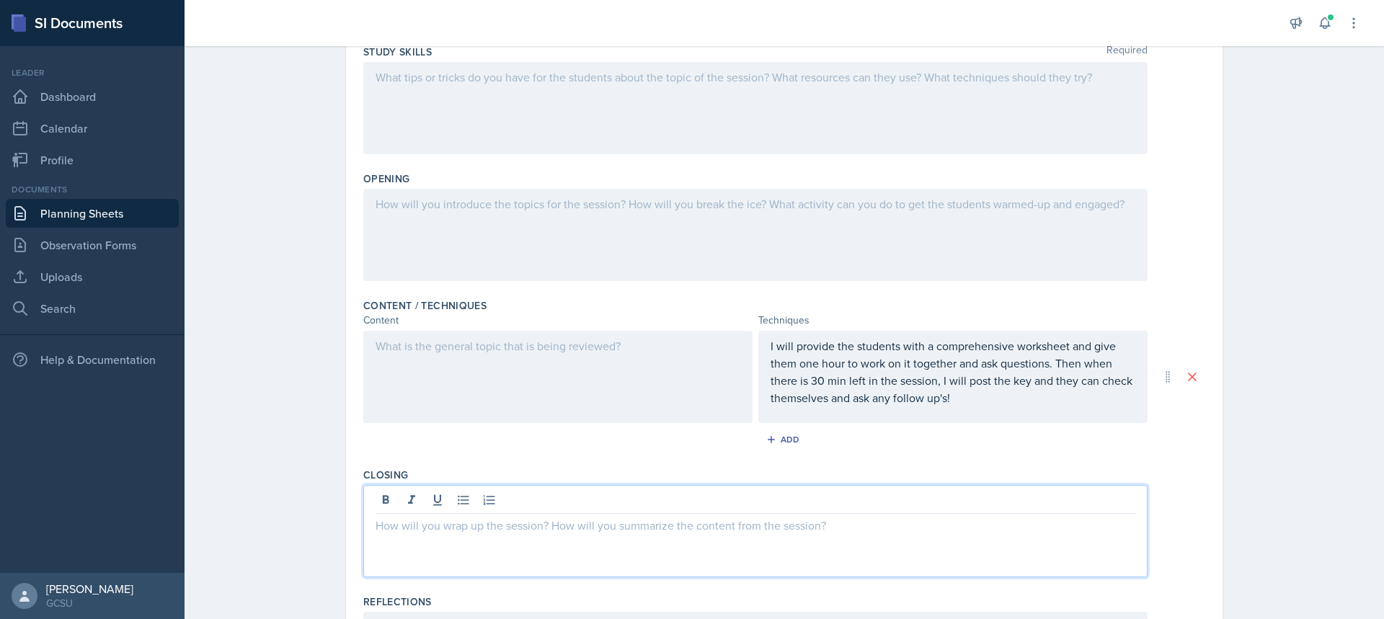
scroll to position [242, 0]
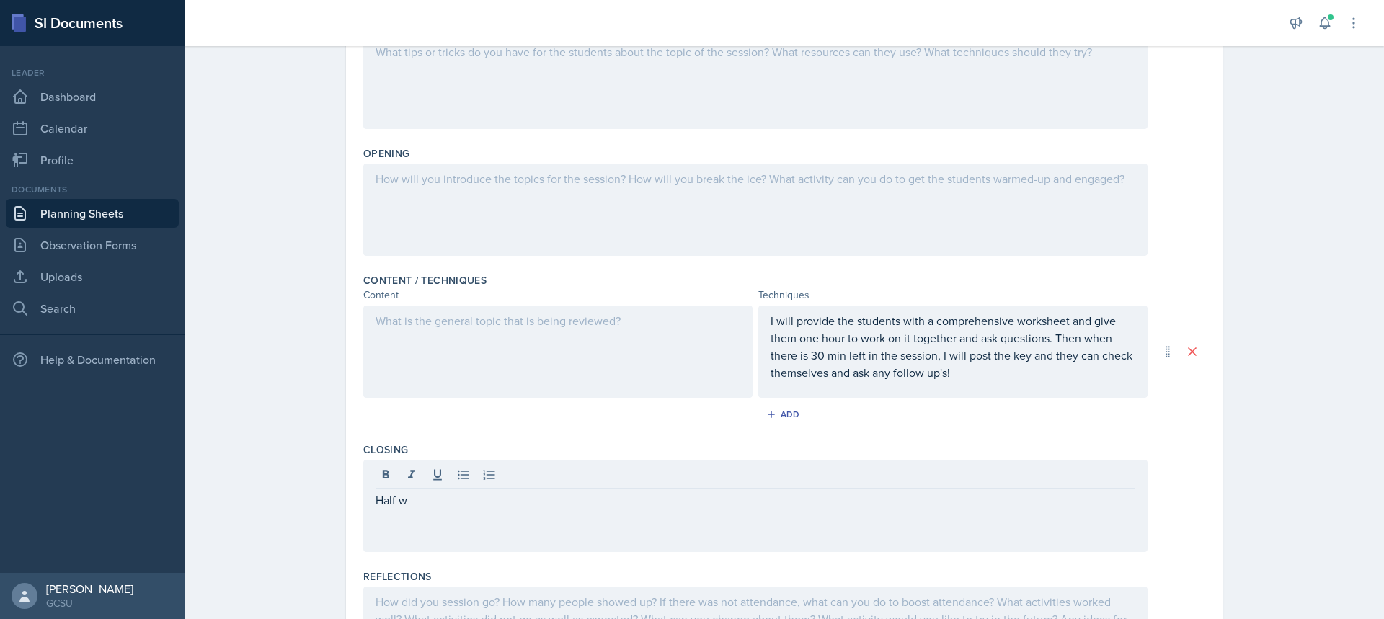
click at [759, 327] on div "I will provide the students with a comprehensive worksheet and give them one ho…" at bounding box center [953, 352] width 389 height 92
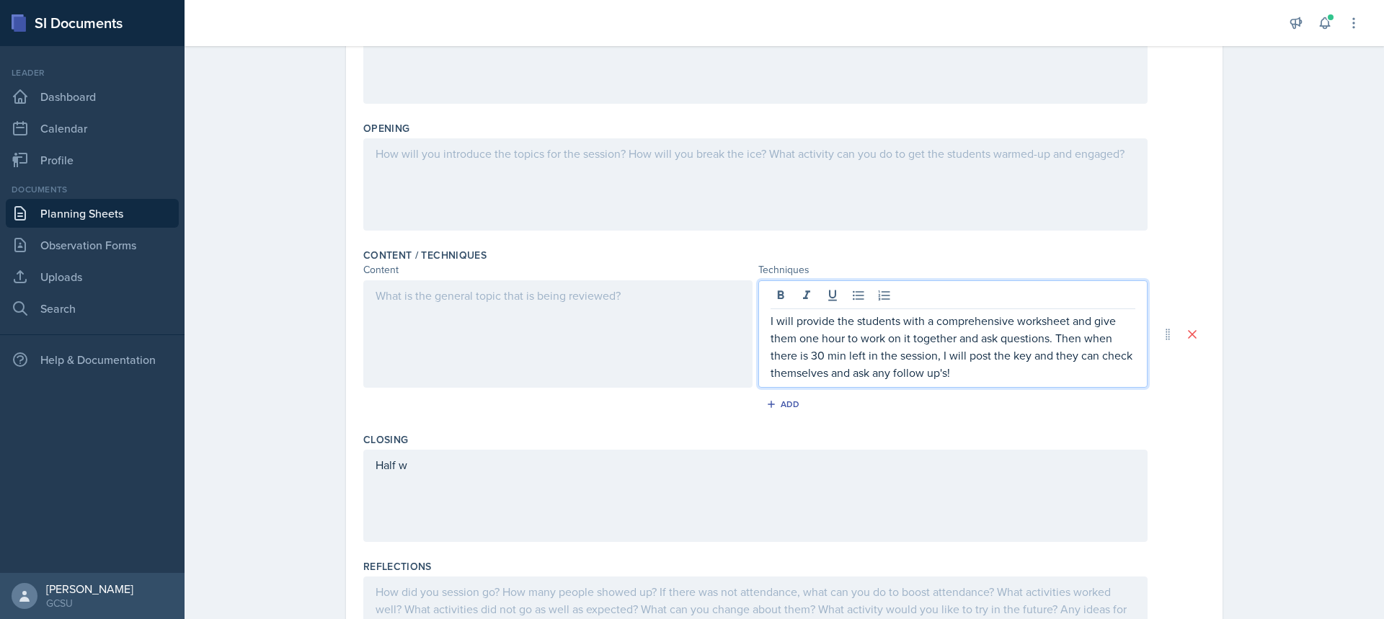
click at [760, 319] on div "I will provide the students with a comprehensive worksheet and give them one ho…" at bounding box center [953, 333] width 389 height 107
click at [771, 320] on p "I will provide the students with a comprehensive worksheet and give them one ho…" at bounding box center [953, 346] width 365 height 69
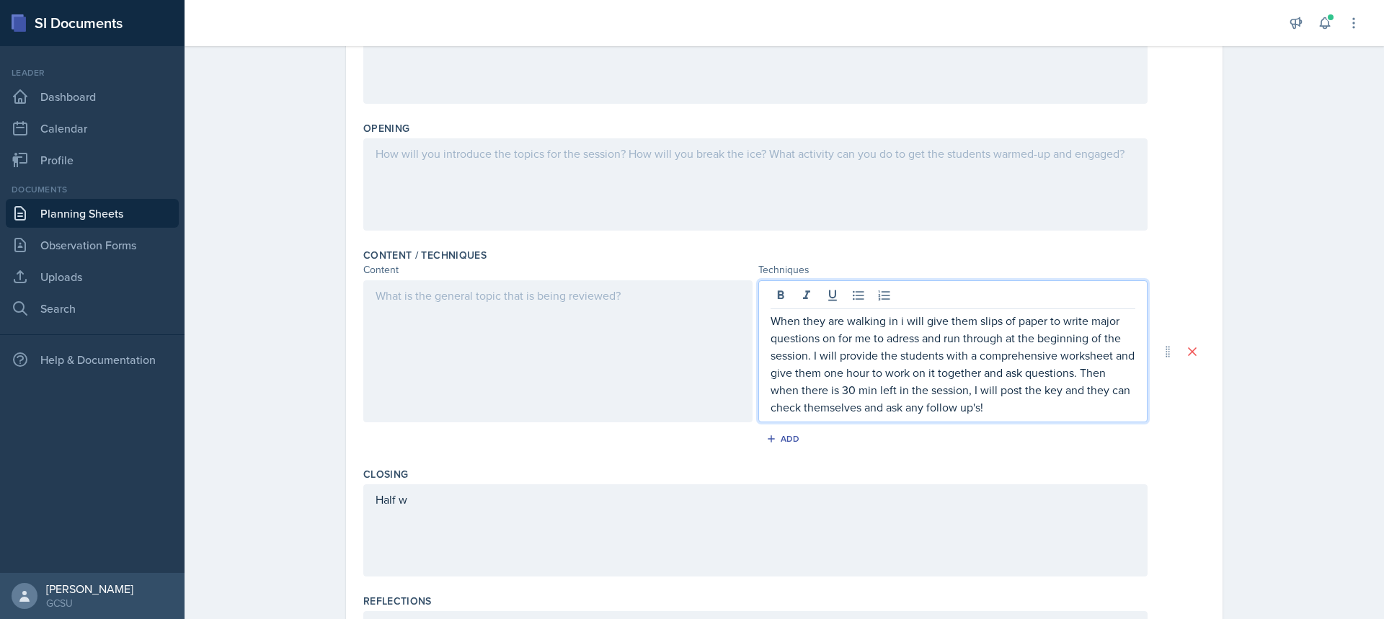
click at [890, 340] on p "When they are walking in i will give them slips of paper to write major questio…" at bounding box center [953, 364] width 365 height 104
click at [787, 342] on p "When they are walking in i will give them slips of paper to write major questio…" at bounding box center [953, 364] width 365 height 104
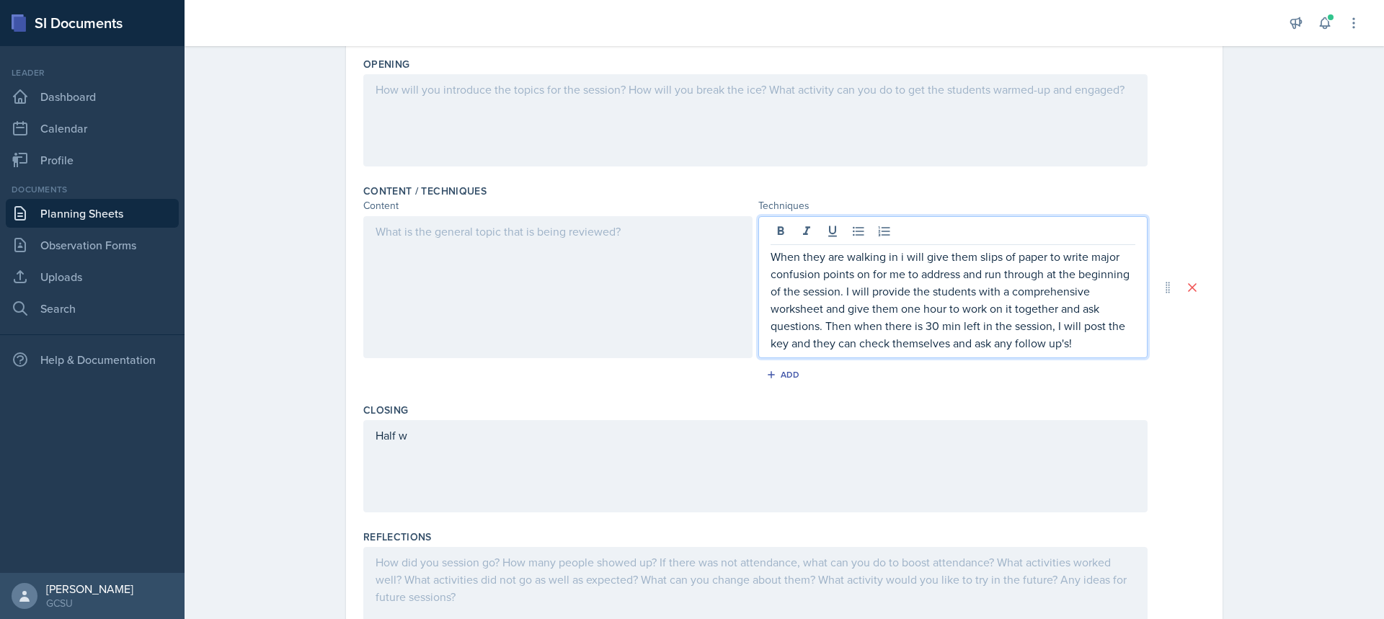
scroll to position [409, 0]
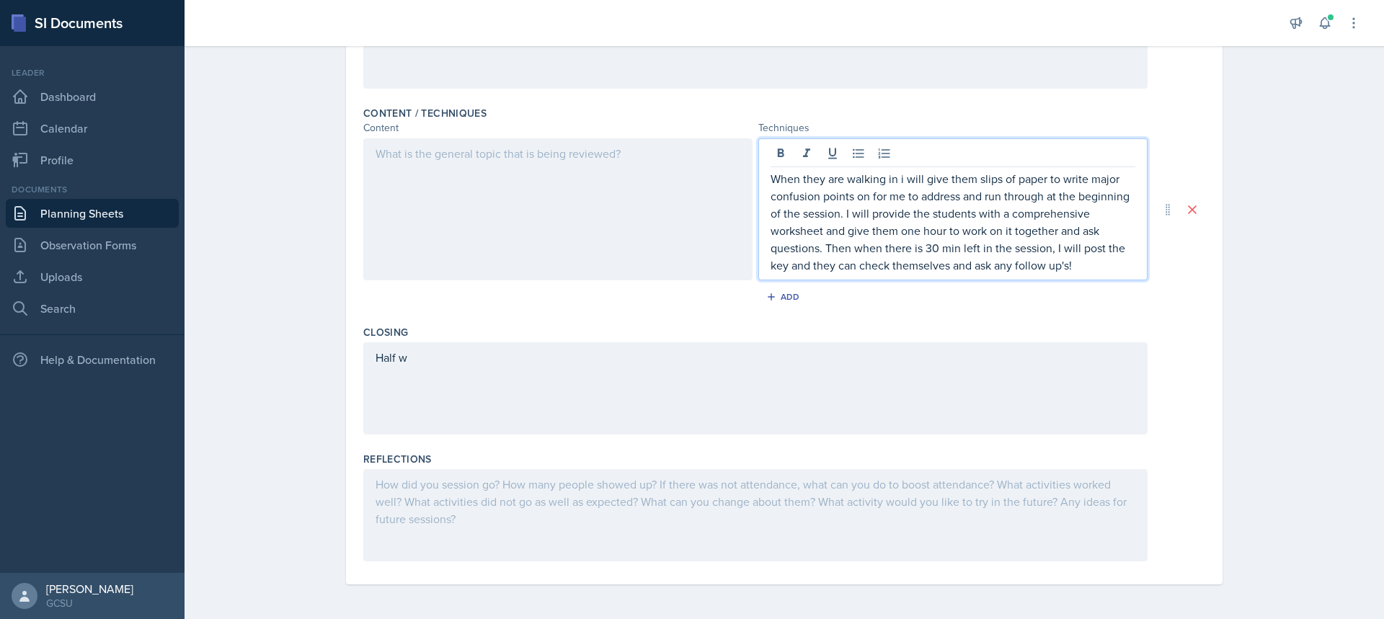
click at [878, 366] on div "Half w" at bounding box center [755, 389] width 785 height 92
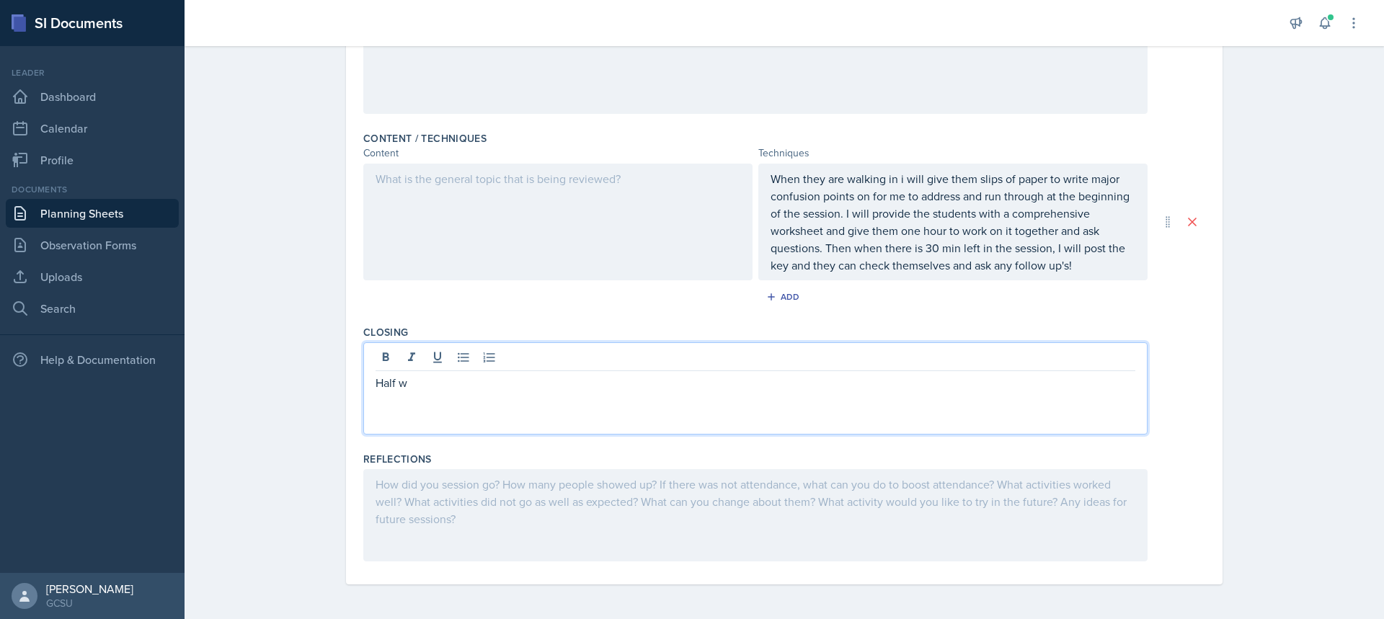
scroll to position [384, 0]
click at [863, 389] on p "Half w" at bounding box center [756, 382] width 760 height 17
click at [860, 389] on p "Half w" at bounding box center [756, 382] width 760 height 17
click at [458, 381] on p "I will check in witht he students and see how they feel compared when they came…" at bounding box center [756, 382] width 760 height 17
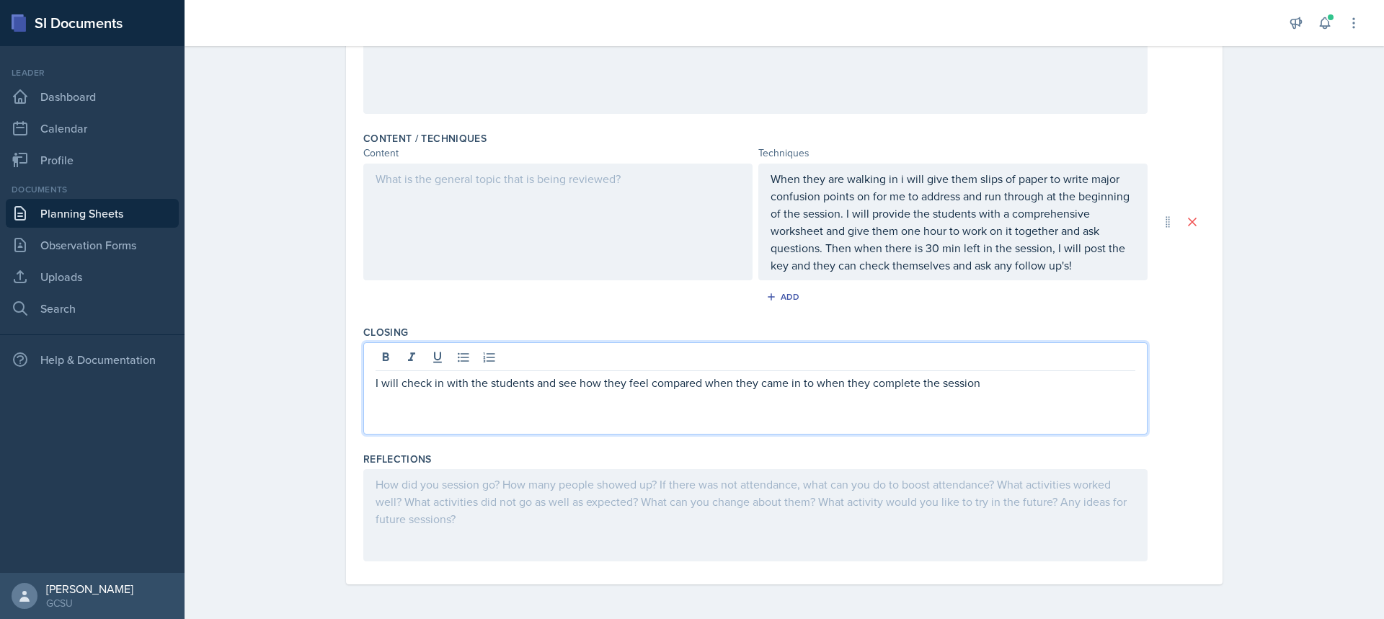
click at [1040, 383] on p "I will check in with the students and see how they feel compared when they came…" at bounding box center [756, 382] width 760 height 17
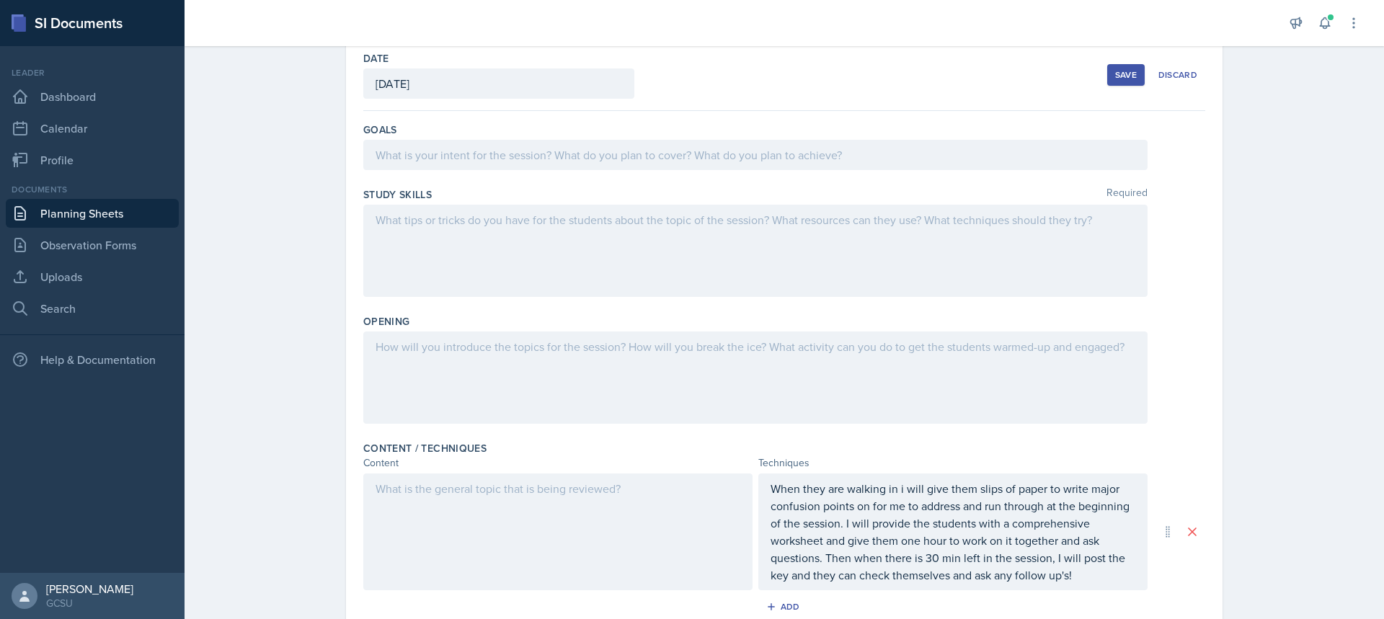
scroll to position [23, 0]
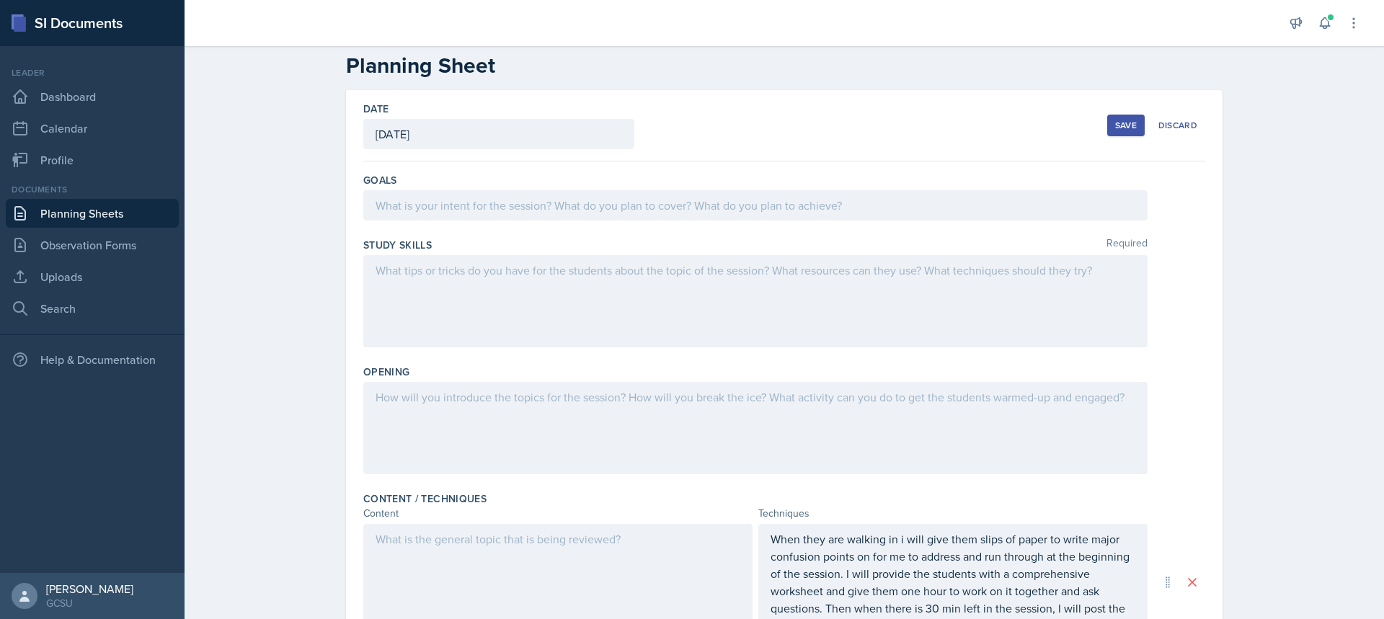
click at [451, 438] on div at bounding box center [755, 428] width 785 height 92
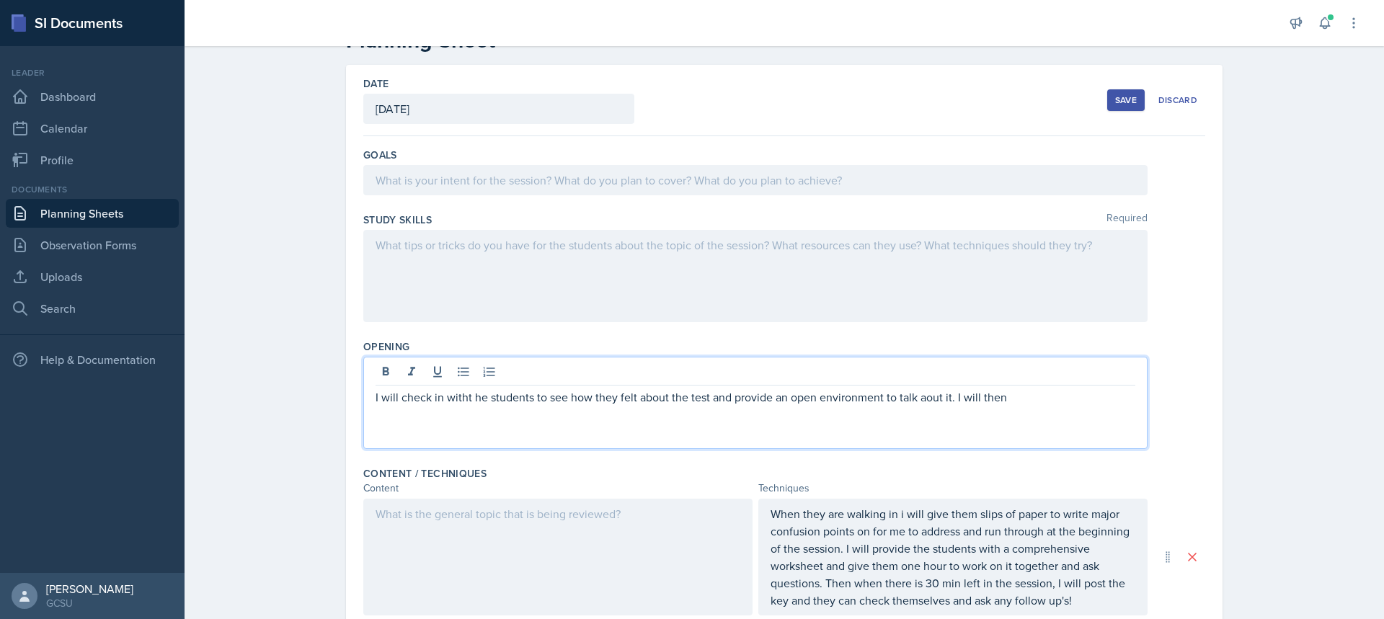
drag, startPoint x: 948, startPoint y: 397, endPoint x: 1010, endPoint y: 398, distance: 61.3
click at [1010, 398] on p "I will check in witht he students to see how they felt about the test and provi…" at bounding box center [756, 397] width 760 height 17
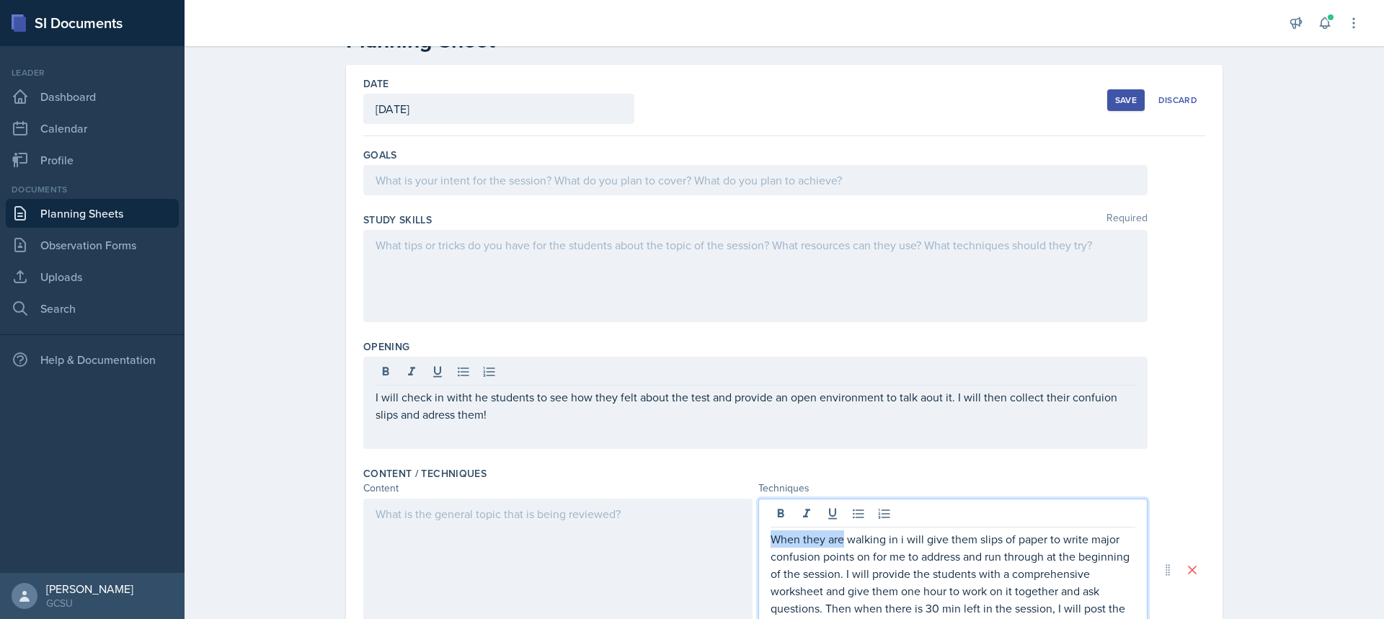
drag, startPoint x: 838, startPoint y: 547, endPoint x: 748, endPoint y: 527, distance: 91.7
click at [748, 527] on div "When they are walking in i will give them slips of paper to write major confusi…" at bounding box center [755, 570] width 785 height 142
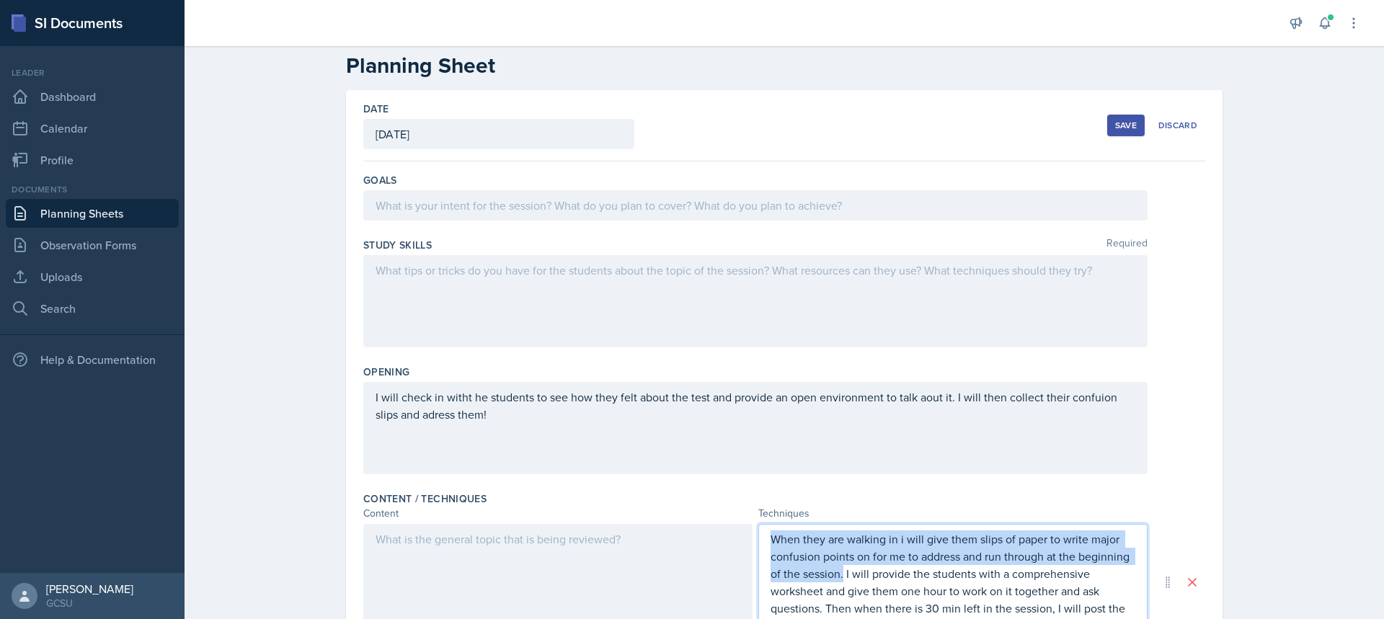
drag, startPoint x: 839, startPoint y: 571, endPoint x: 745, endPoint y: 534, distance: 100.7
click at [745, 534] on div "When they are walking in i will give them slips of paper to write major confusi…" at bounding box center [755, 582] width 785 height 117
copy p "When they are walking in i will give them slips of paper to write major confusi…"
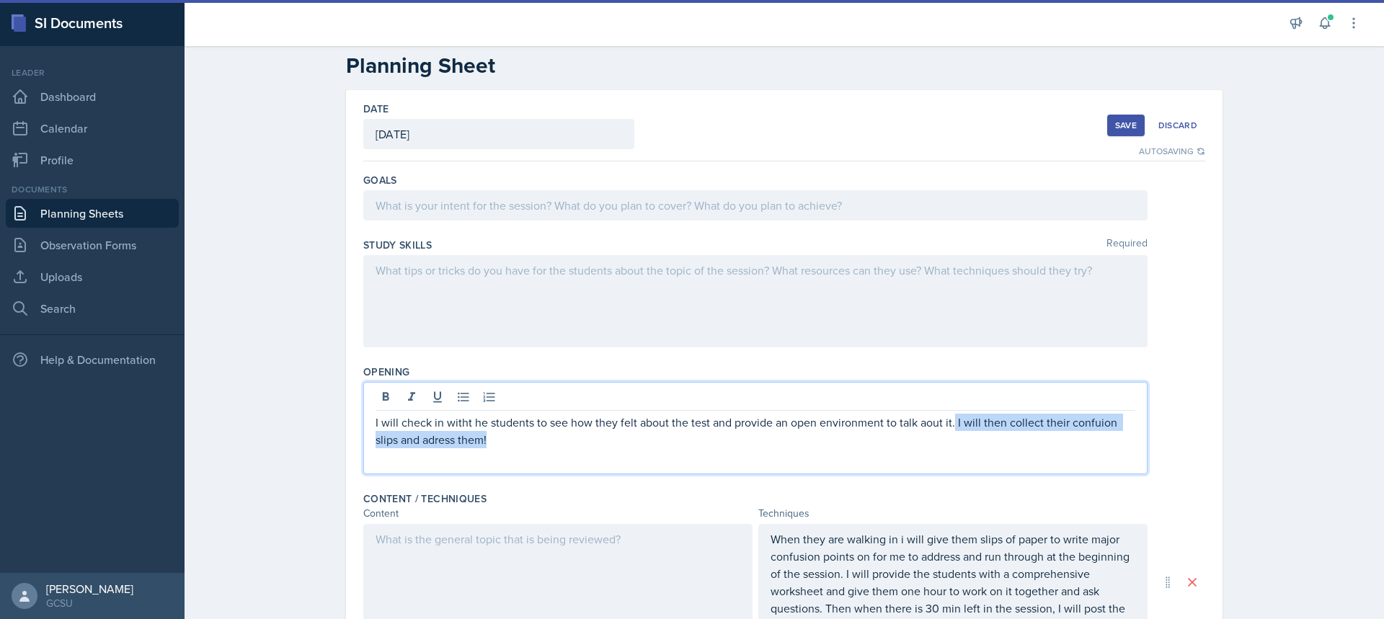
drag, startPoint x: 947, startPoint y: 394, endPoint x: 961, endPoint y: 447, distance: 55.3
click at [961, 447] on p "I will check in witht he students to see how they felt about the test and provi…" at bounding box center [756, 431] width 760 height 35
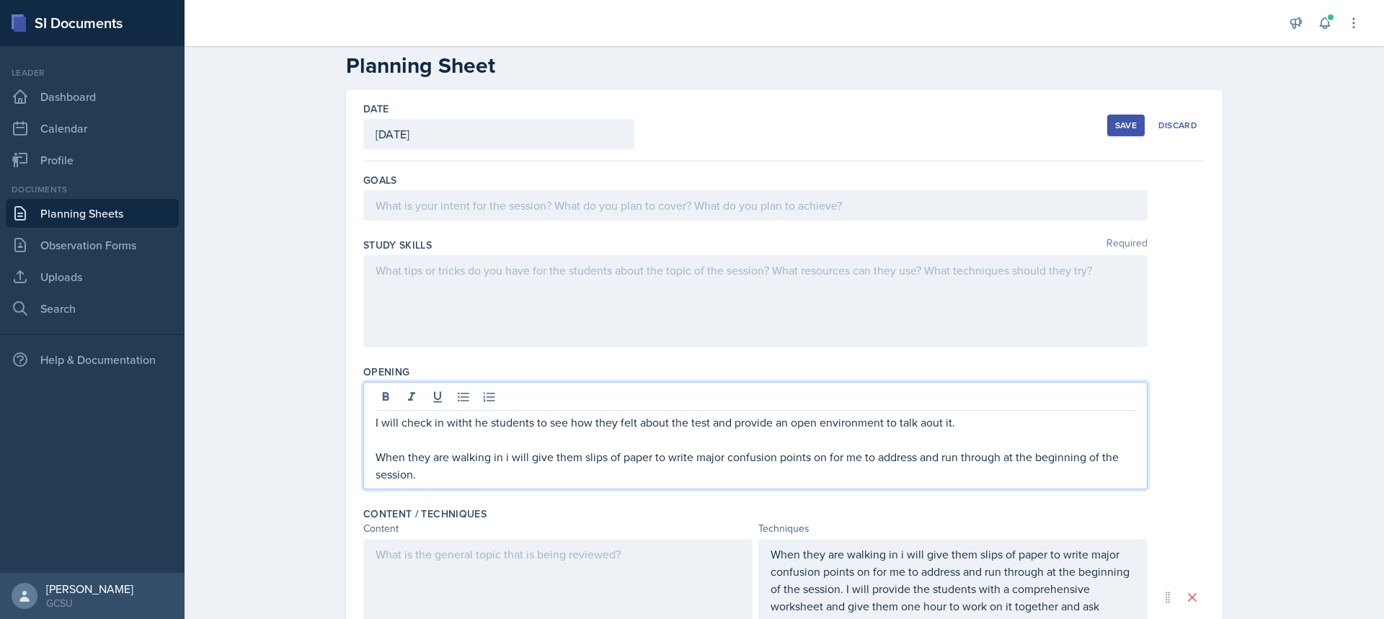
click at [997, 450] on p "When they are walking in i will give them slips of paper to write major confusi…" at bounding box center [756, 466] width 760 height 35
click at [864, 322] on div at bounding box center [755, 301] width 785 height 92
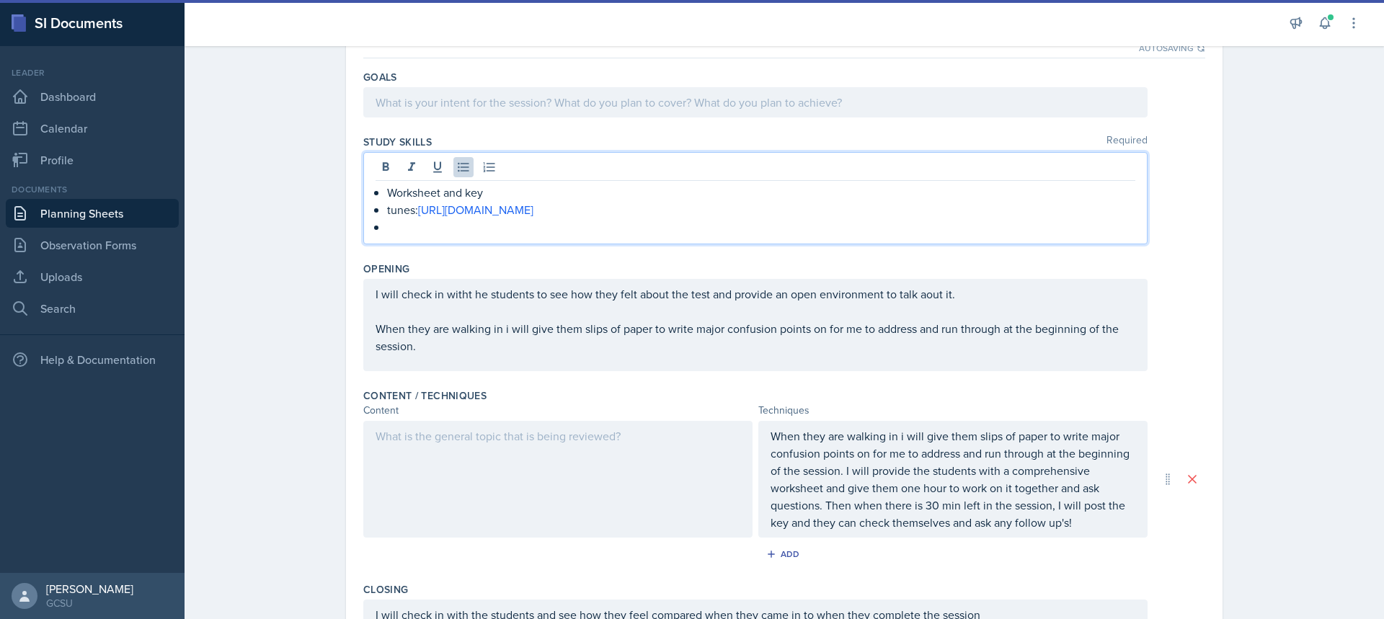
scroll to position [0, 0]
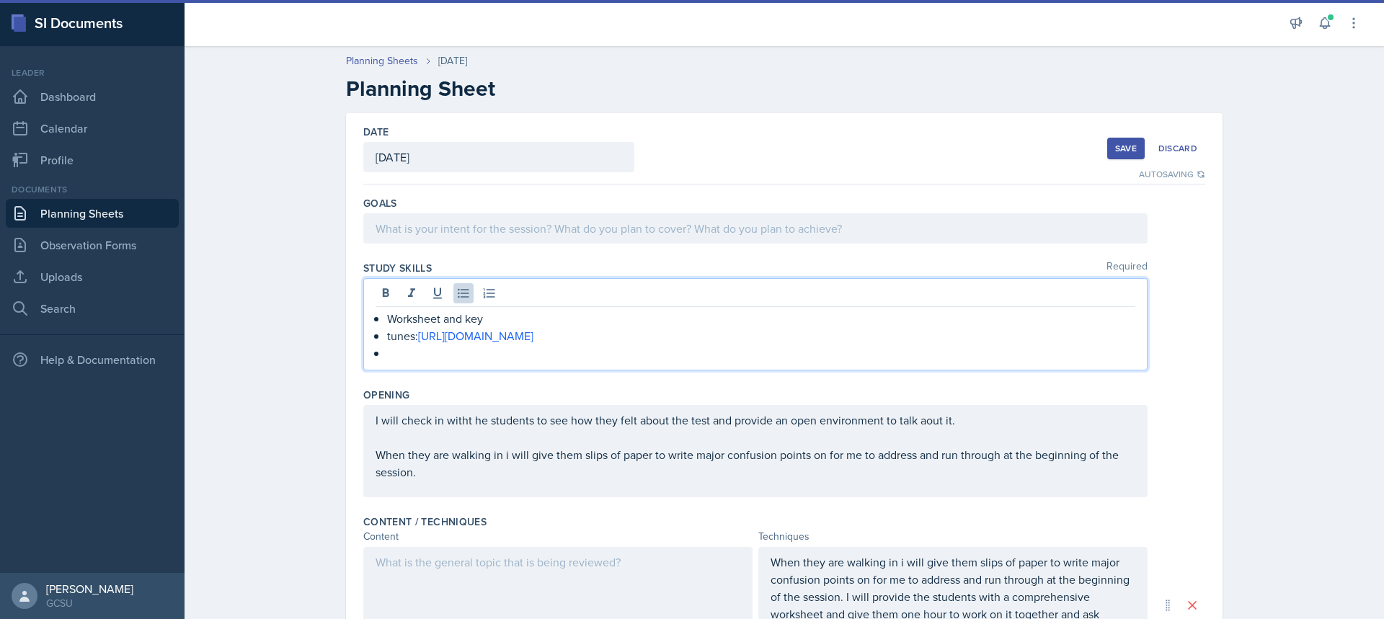
click at [588, 237] on div at bounding box center [755, 228] width 785 height 30
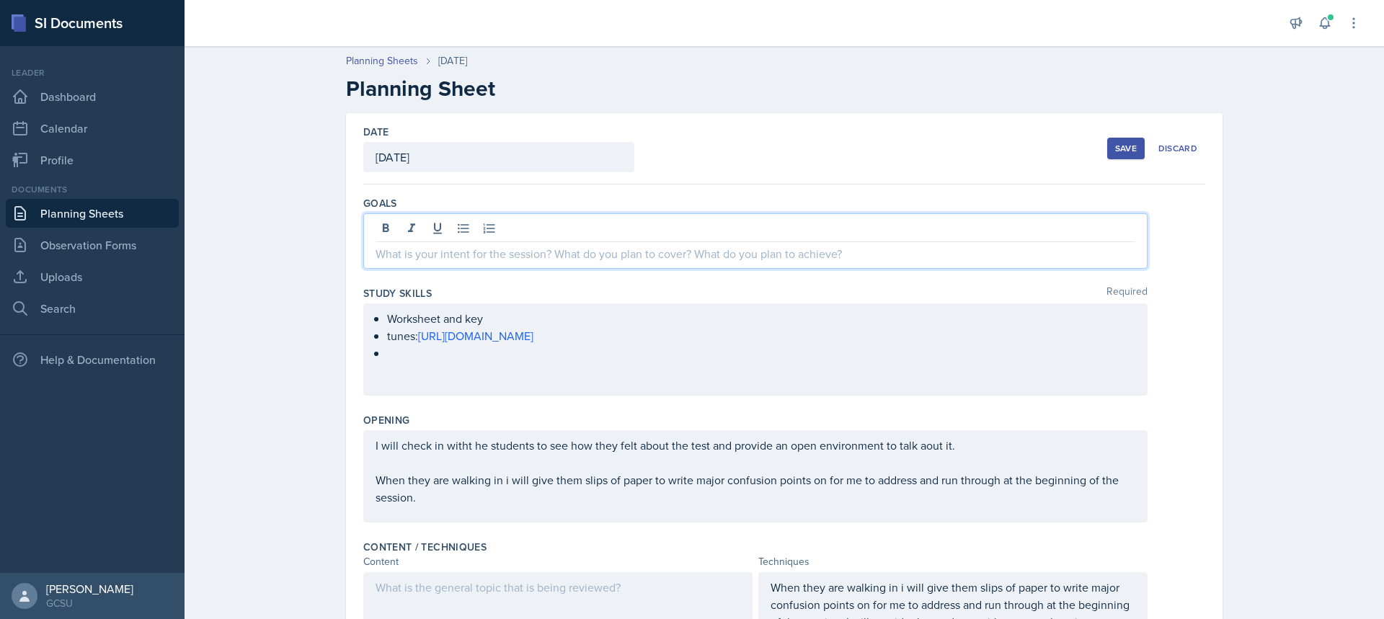
click at [1116, 150] on div "Save" at bounding box center [1127, 149] width 22 height 12
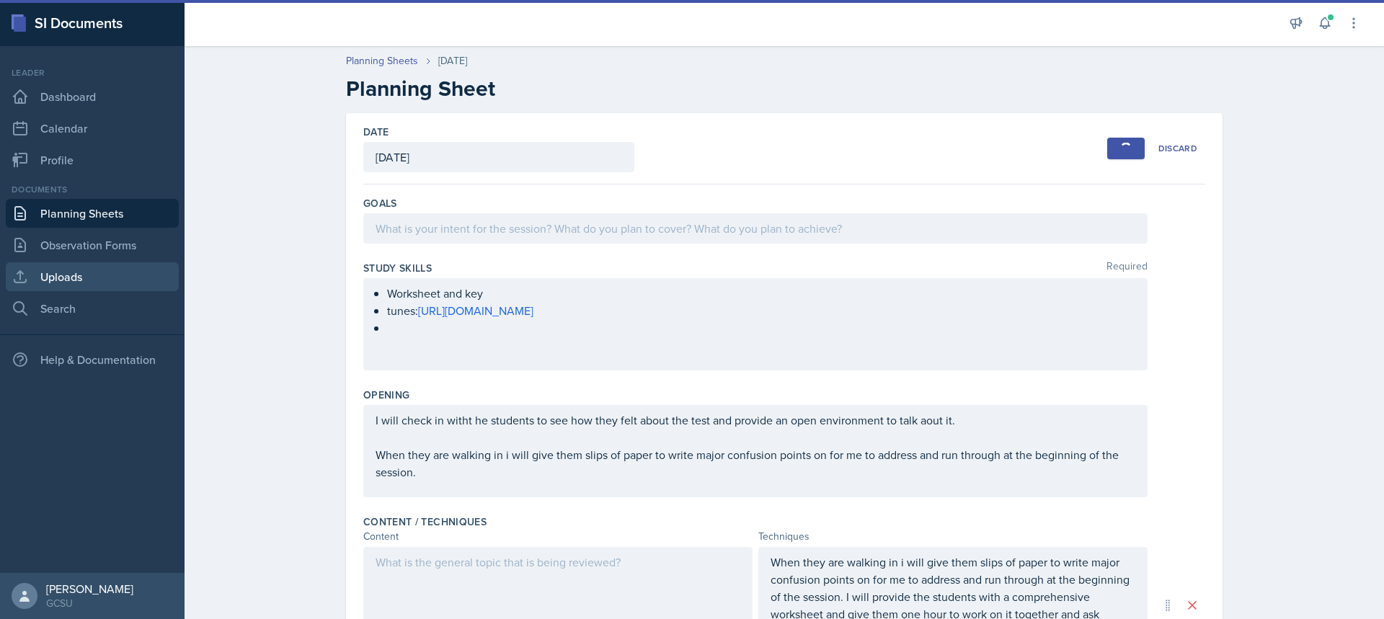
click at [84, 278] on link "Uploads" at bounding box center [92, 276] width 173 height 29
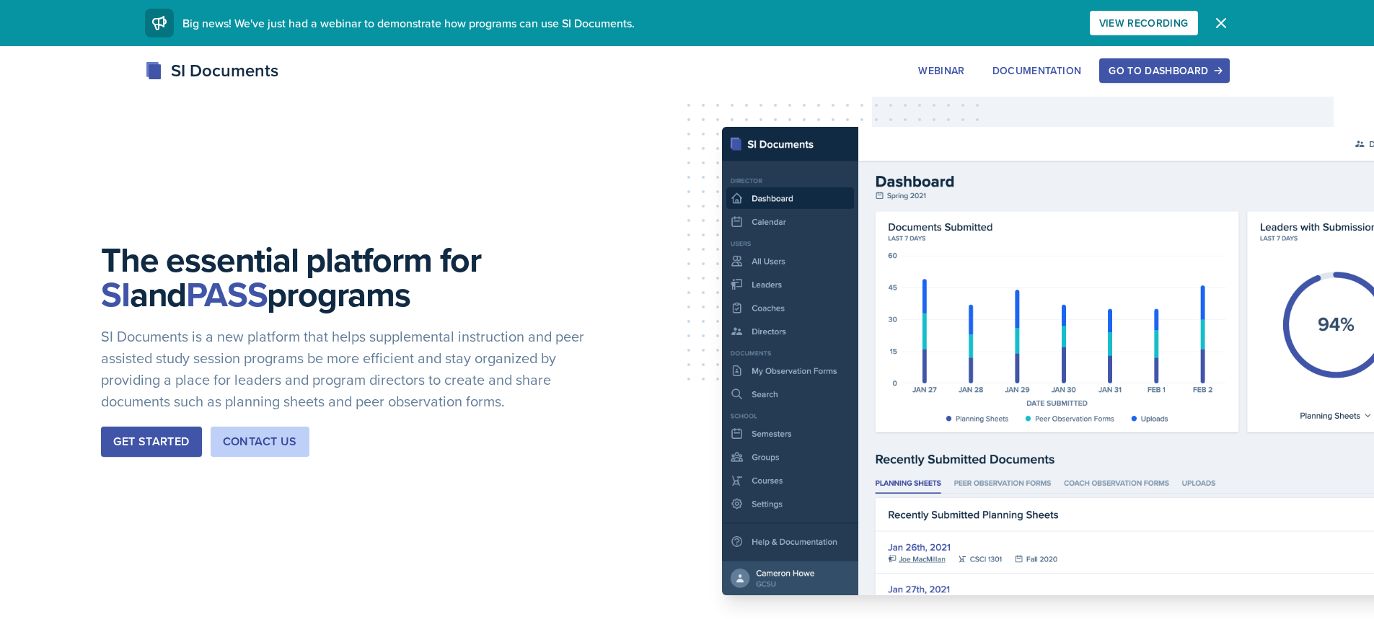
click at [1165, 65] on div "Go to Dashboard" at bounding box center [1163, 71] width 111 height 12
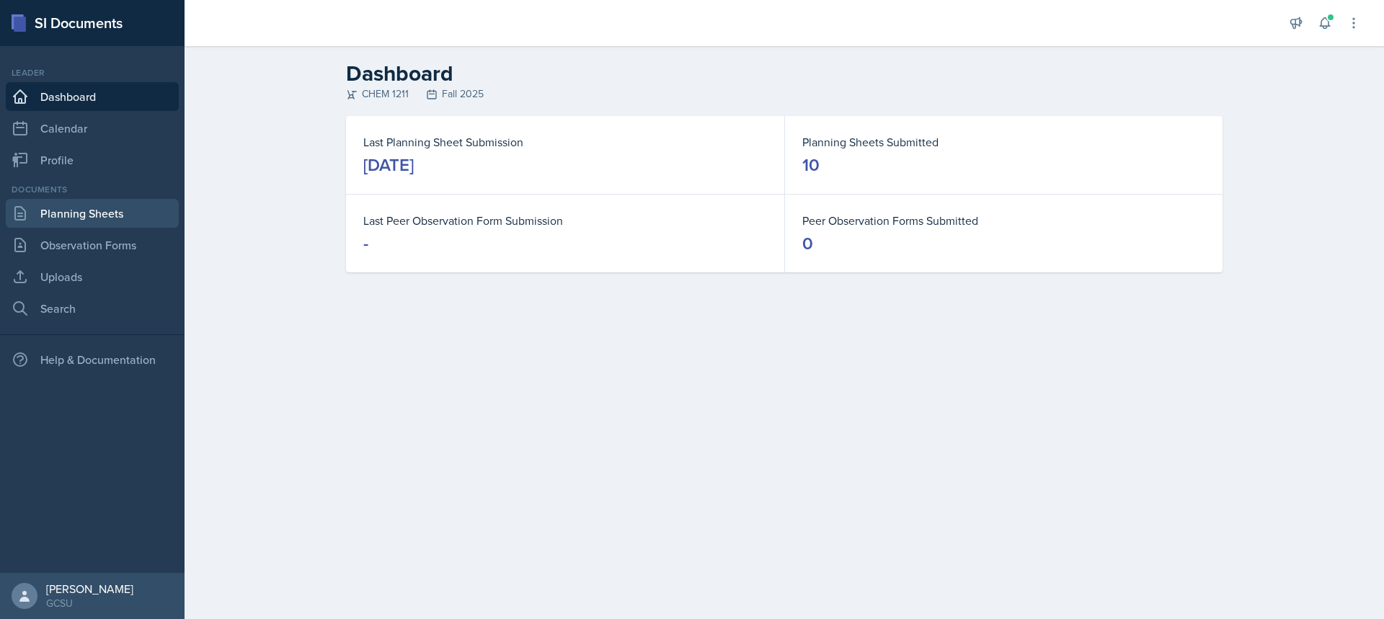
click at [88, 220] on link "Planning Sheets" at bounding box center [92, 213] width 173 height 29
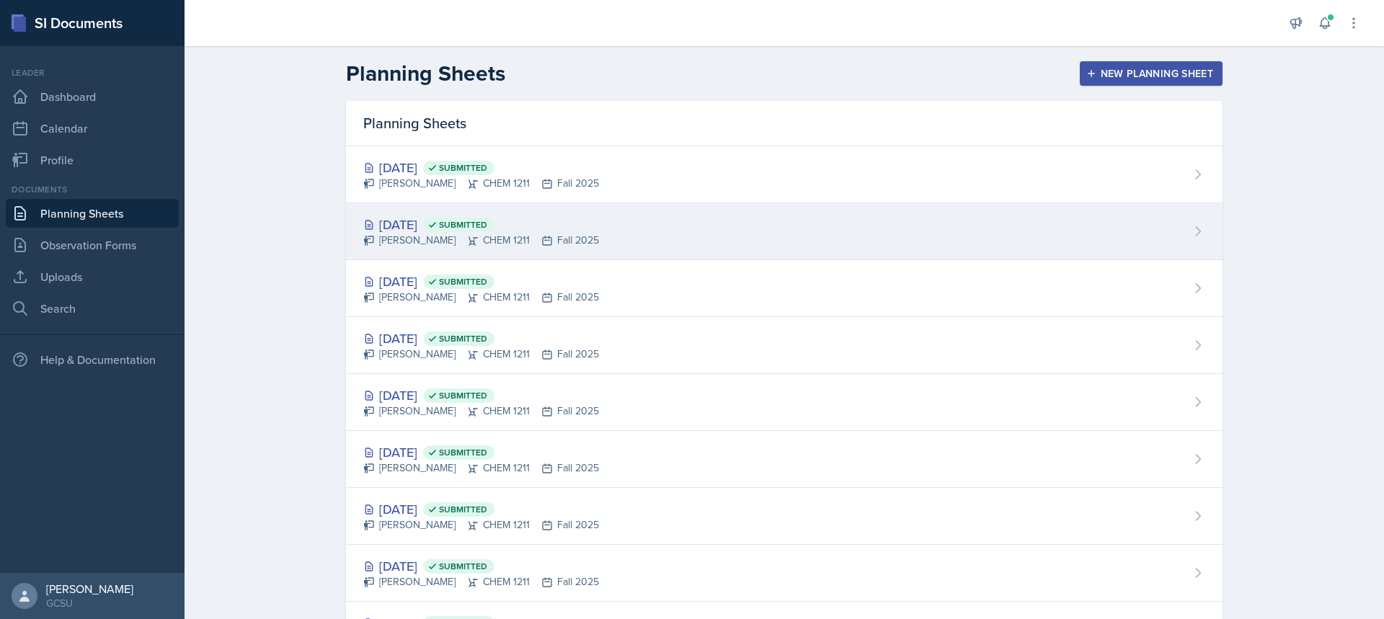
click at [425, 244] on div "[PERSON_NAME] CHEM 1211 Fall 2025" at bounding box center [481, 240] width 236 height 15
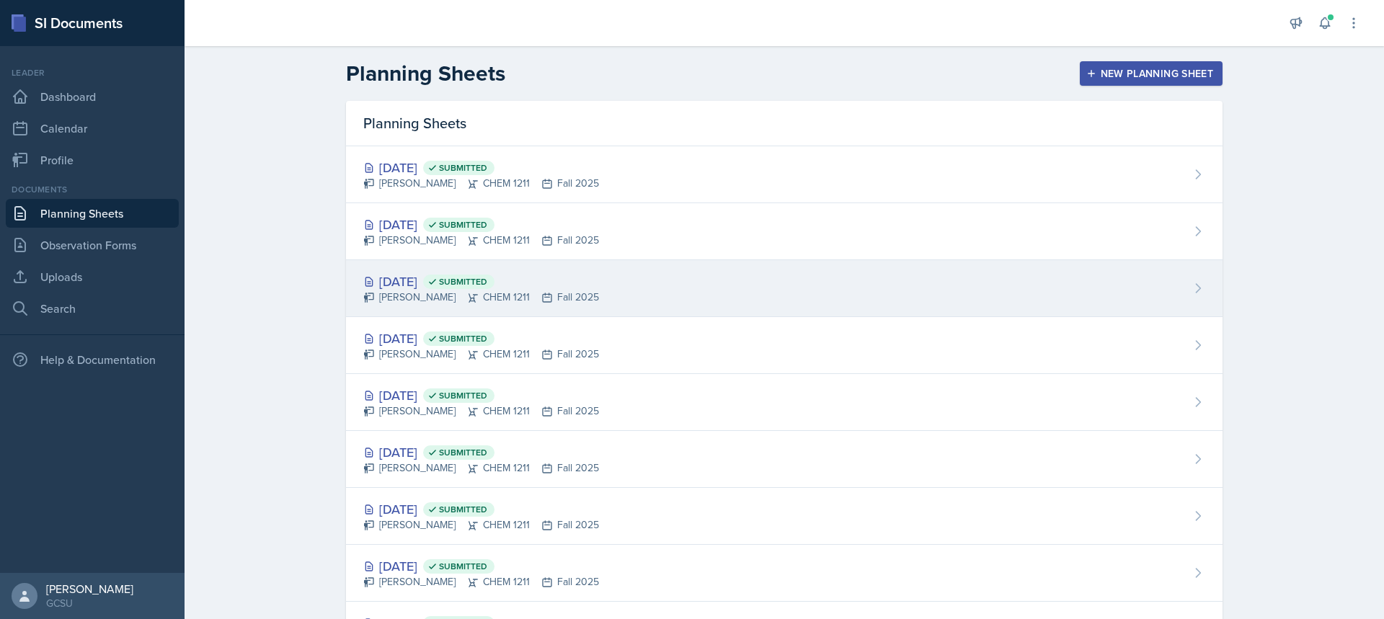
click at [461, 304] on div "[PERSON_NAME] CHEM 1211 Fall 2025" at bounding box center [481, 297] width 236 height 15
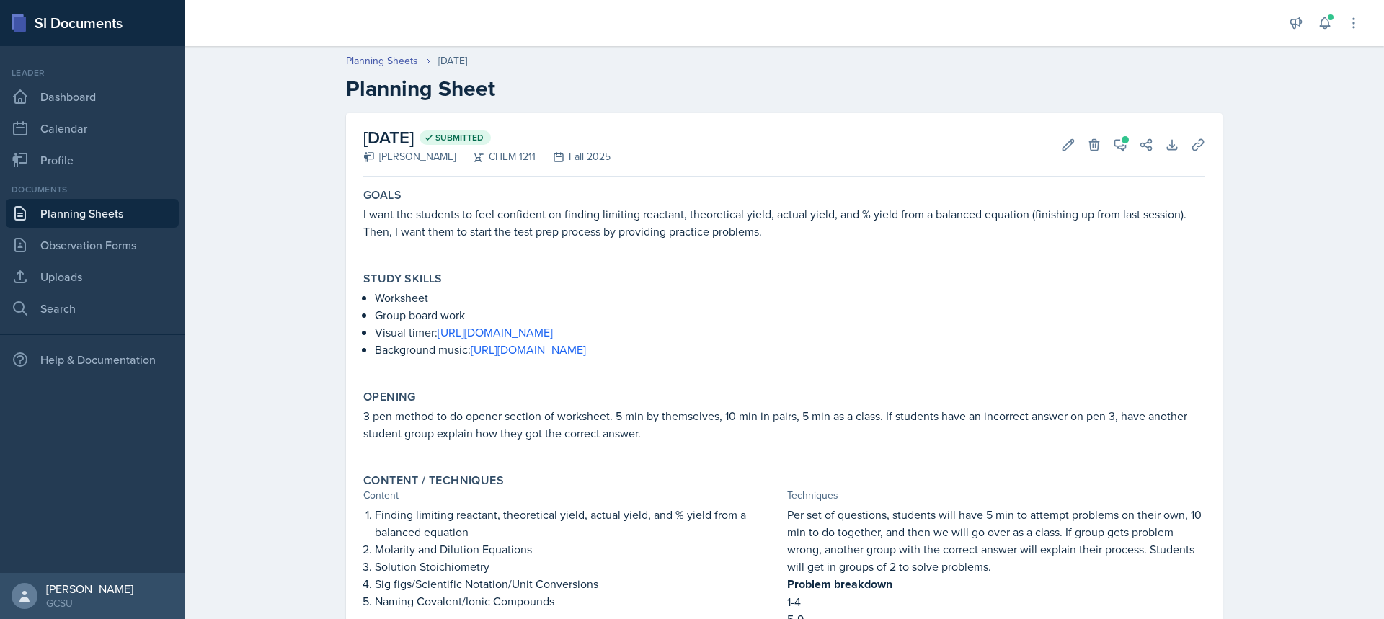
click at [409, 216] on p "I want the students to feel confident on finding limiting reactant, theoretical…" at bounding box center [784, 223] width 842 height 35
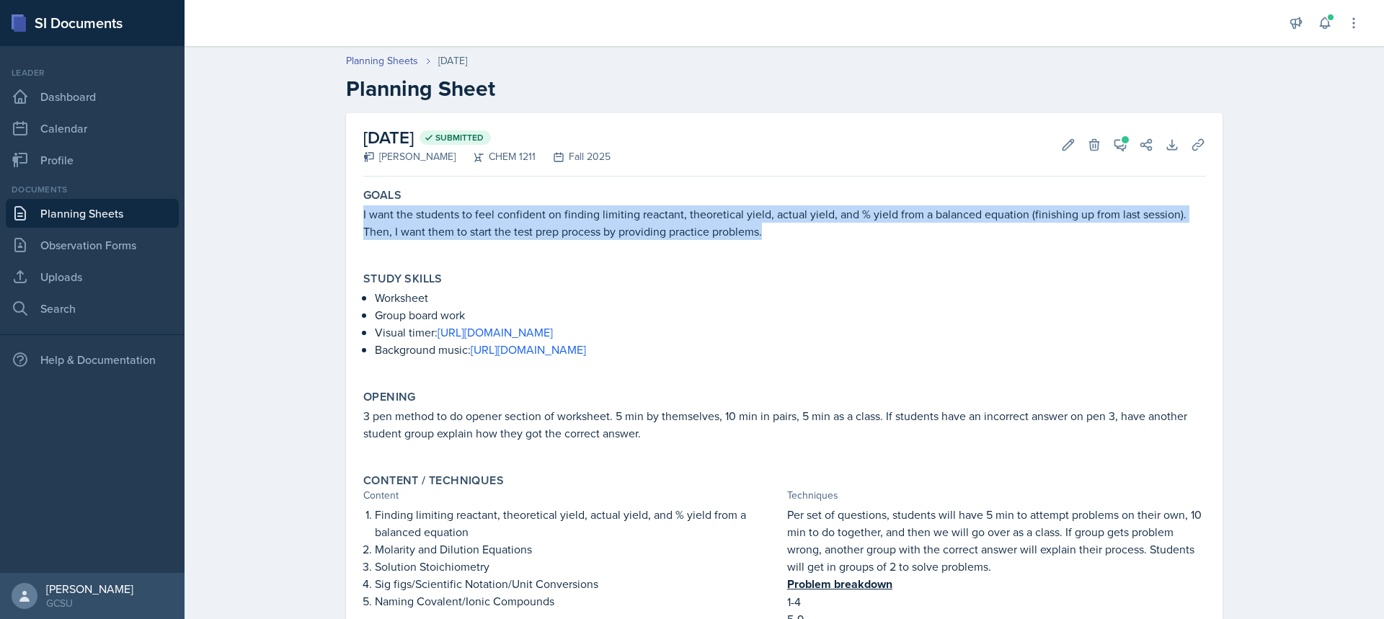
click at [409, 216] on p "I want the students to feel confident on finding limiting reactant, theoretical…" at bounding box center [784, 223] width 842 height 35
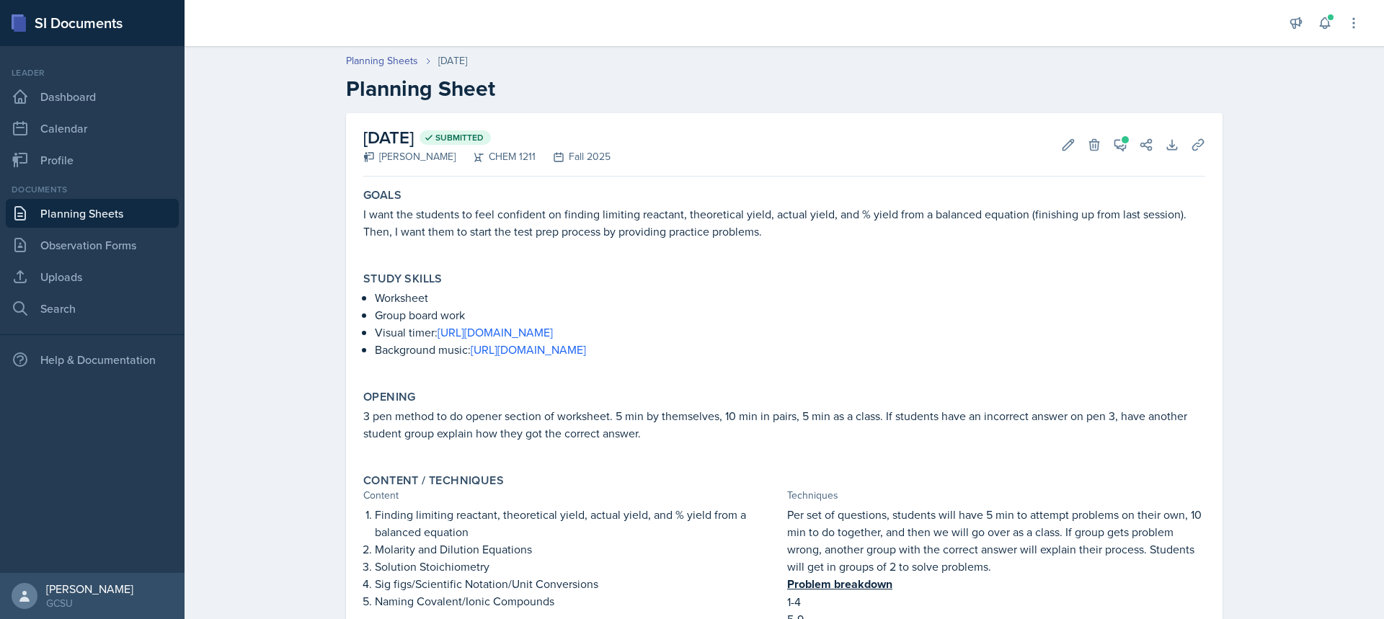
click at [439, 296] on p "Worksheet" at bounding box center [790, 297] width 831 height 17
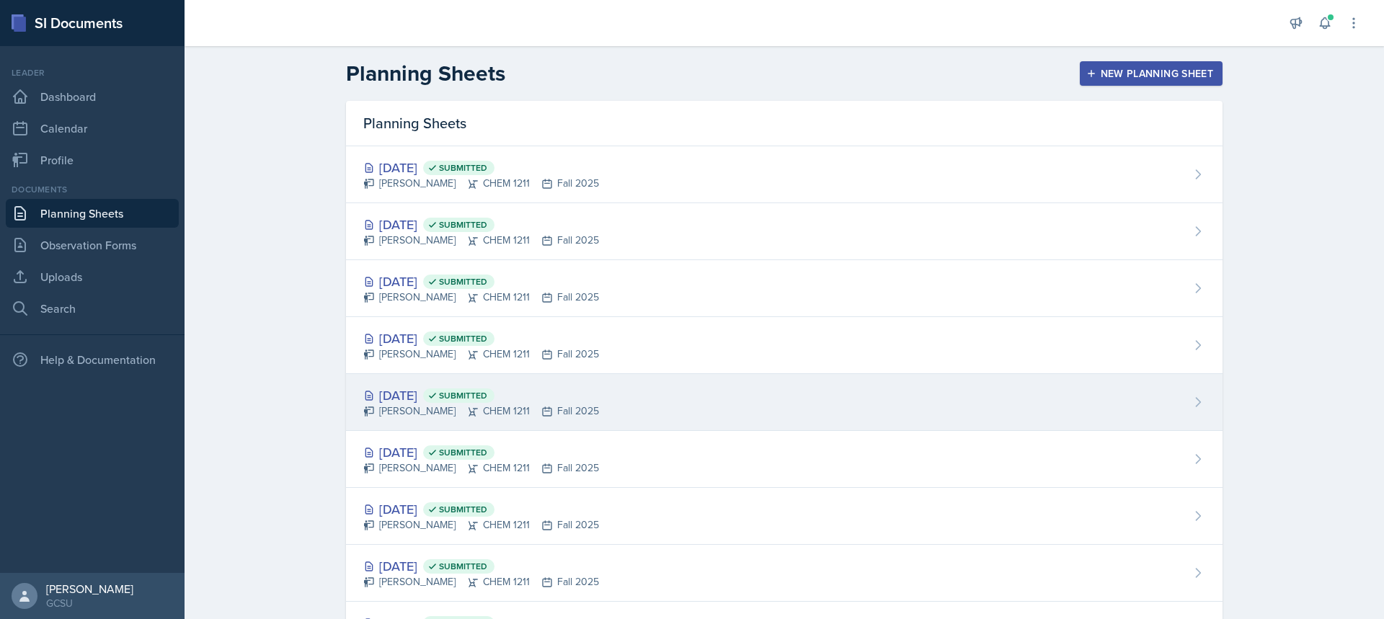
click at [631, 389] on div "Sep 9th, 2025 Submitted Lucy Artime CHEM 1211 Fall 2025" at bounding box center [784, 402] width 877 height 57
